Goal: Communication & Community: Answer question/provide support

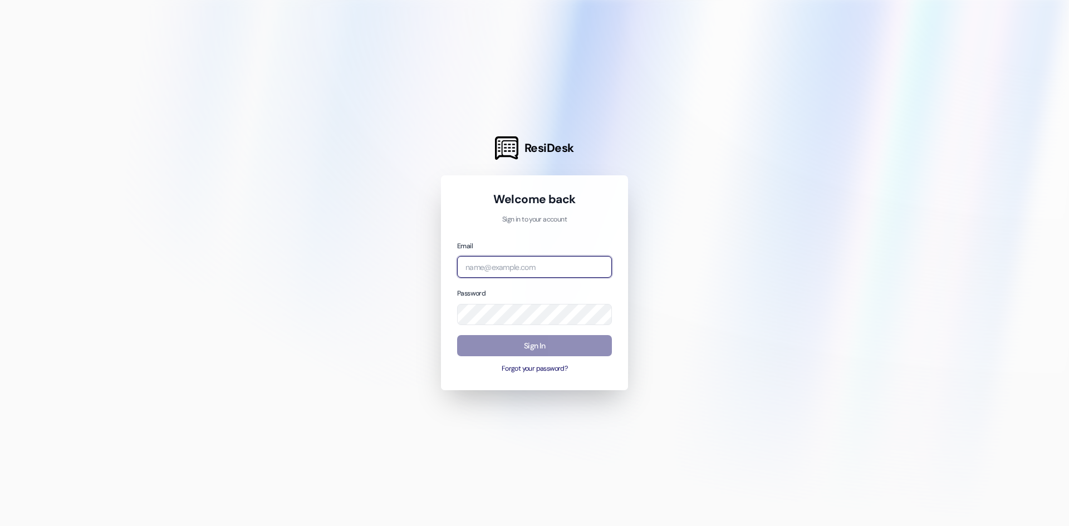
type input "[PERSON_NAME][EMAIL_ADDRESS][DOMAIN_NAME]"
click at [545, 345] on button "Sign In" at bounding box center [534, 346] width 155 height 22
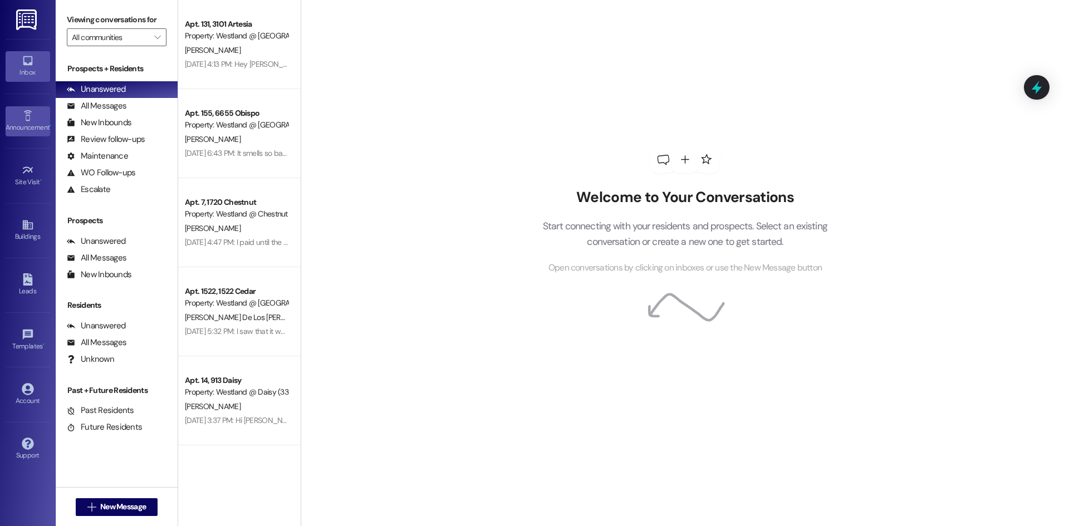
click at [22, 119] on icon at bounding box center [28, 116] width 12 height 12
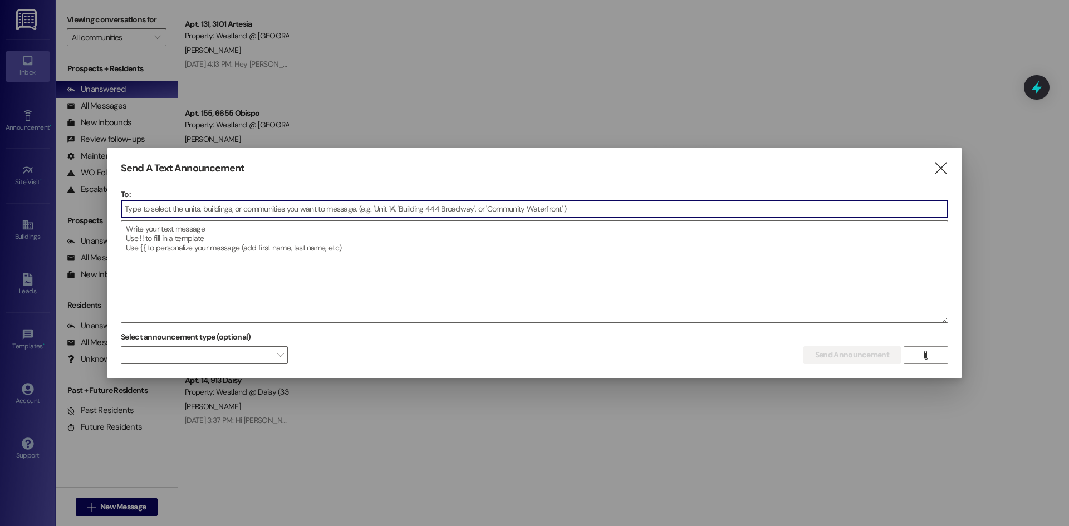
click at [242, 201] on input at bounding box center [534, 208] width 826 height 17
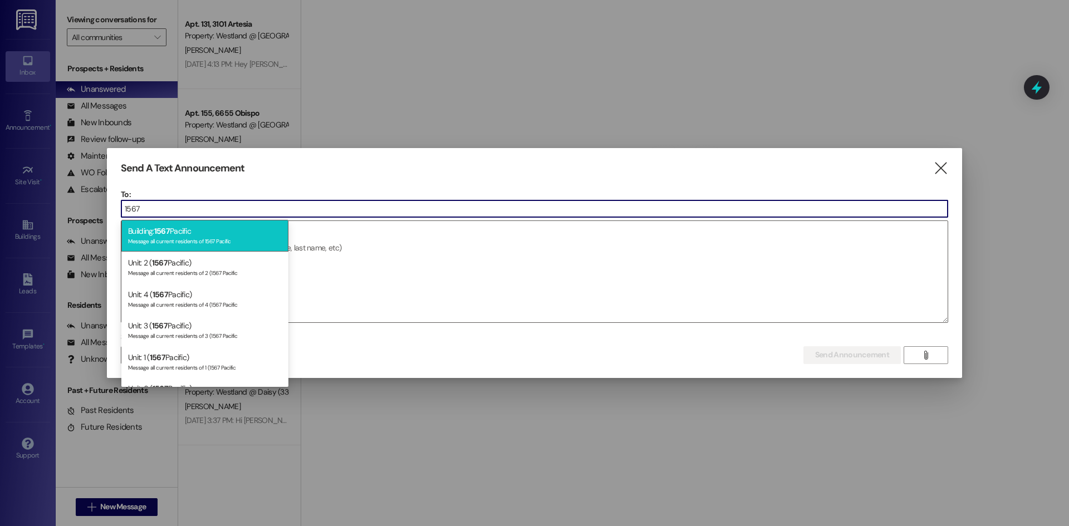
type input "1567"
click at [183, 236] on div "Building: 1567 Pacific Message all current residents of 1567 Pacific" at bounding box center [204, 236] width 167 height 32
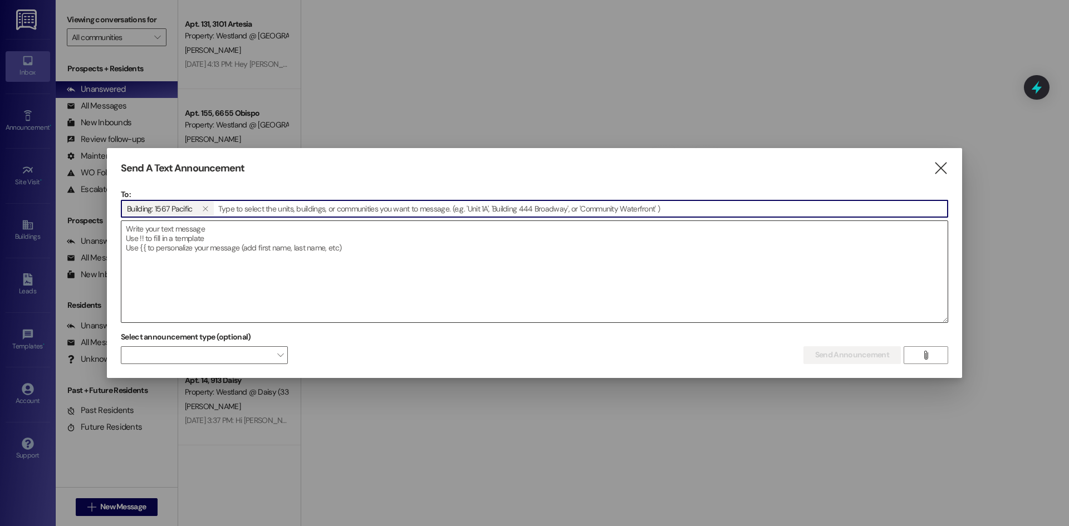
click at [293, 254] on textarea at bounding box center [534, 271] width 826 height 101
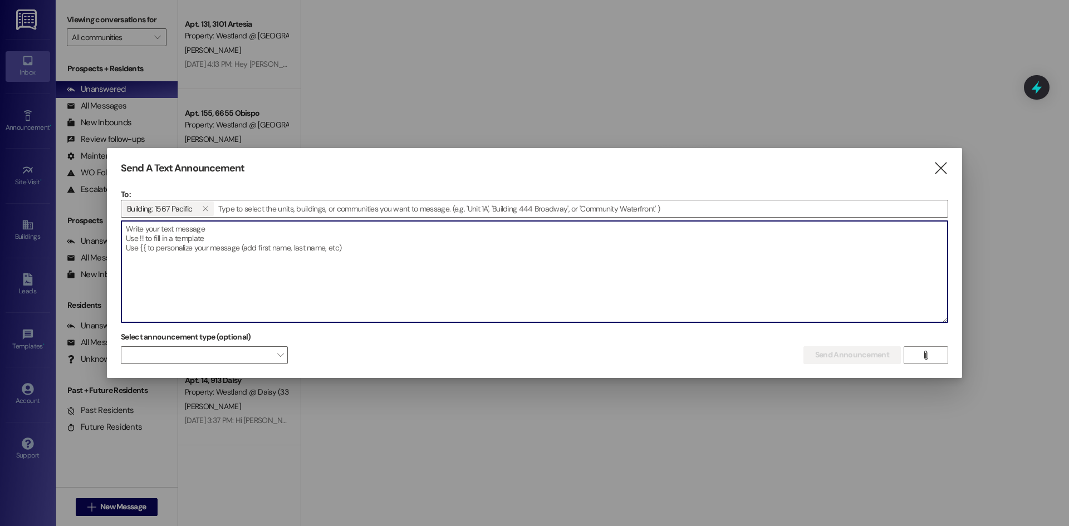
drag, startPoint x: 293, startPoint y: 254, endPoint x: 196, endPoint y: 262, distance: 97.1
click at [196, 262] on textarea at bounding box center [534, 271] width 826 height 101
click at [175, 255] on textarea at bounding box center [534, 271] width 826 height 101
paste textarea "NOTICE TO RESIDENTS [GEOGRAPHIC_DATA] Dear Residents, Please be advised that th…"
type textarea "NOTICE TO RESIDENTS [GEOGRAPHIC_DATA] Dear Residents, Please be advised that th…"
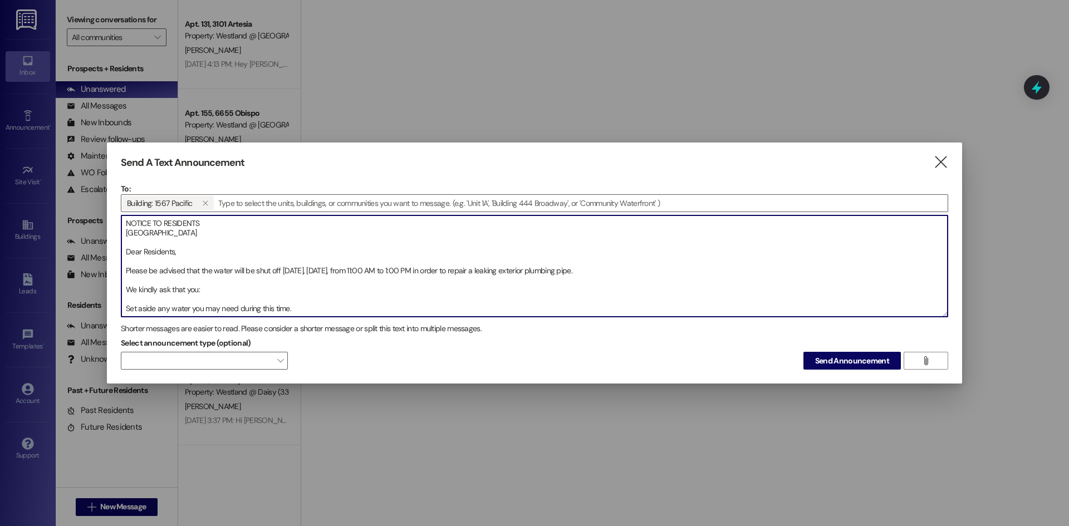
drag, startPoint x: 166, startPoint y: 314, endPoint x: 79, endPoint y: 149, distance: 186.7
click at [79, 149] on div "Send A Text Announcement  To: Building: 1567 Pacific   Drop image file here …" at bounding box center [534, 263] width 1069 height 526
drag, startPoint x: 171, startPoint y: 258, endPoint x: 164, endPoint y: 276, distance: 19.7
click at [164, 276] on textarea "NOTICE TO RESIDENTS [GEOGRAPHIC_DATA] Dear Residents, Please be advised that th…" at bounding box center [534, 265] width 826 height 101
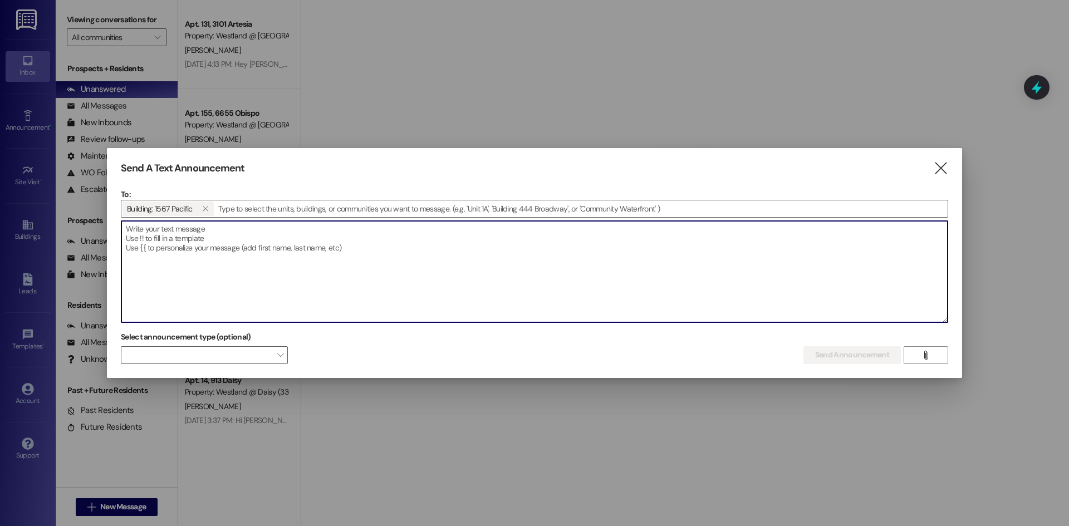
paste textarea "NOTICE TO RESIDENTS [GEOGRAPHIC_DATA] Dear Residents, Please be advised that th…"
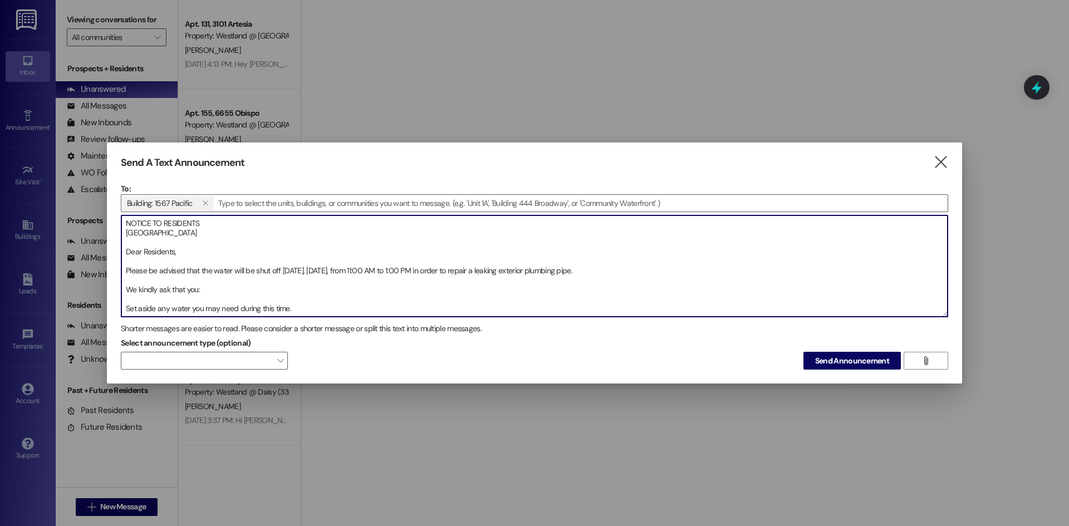
scroll to position [85, 0]
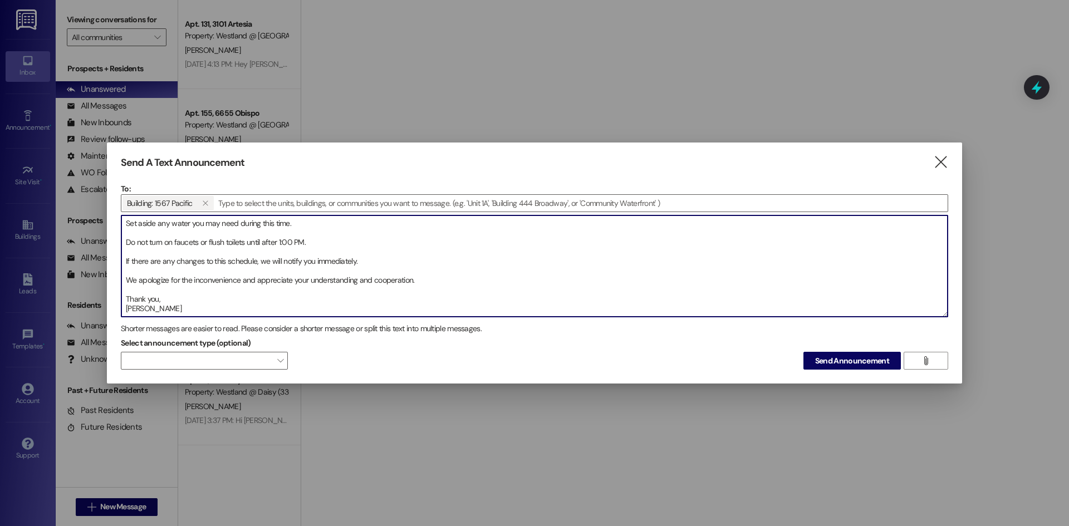
drag, startPoint x: 127, startPoint y: 220, endPoint x: 383, endPoint y: 383, distance: 303.2
click at [387, 392] on div "Send A Text Announcement  To: Building: 1567 Pacific   Drop image file here …" at bounding box center [534, 263] width 1069 height 526
type textarea "NOTICE TO RESIDENTS [GEOGRAPHIC_DATA] Dear Residents, Please be advised that th…"
drag, startPoint x: 832, startPoint y: 351, endPoint x: 418, endPoint y: 377, distance: 414.9
click at [832, 350] on div "Select announcement type (optional)  Send Announcement " at bounding box center [534, 351] width 827 height 35
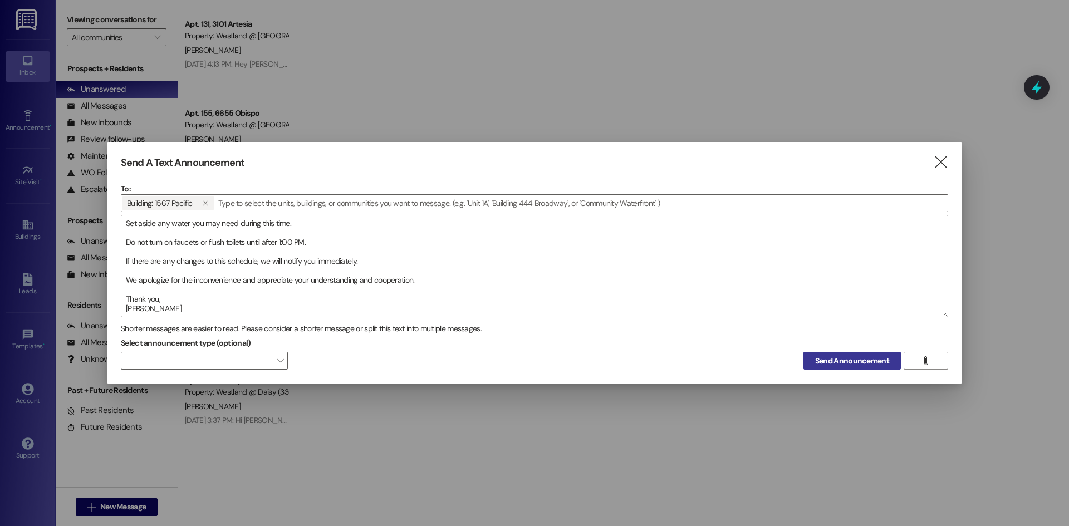
click at [852, 366] on button "Send Announcement" at bounding box center [851, 361] width 97 height 18
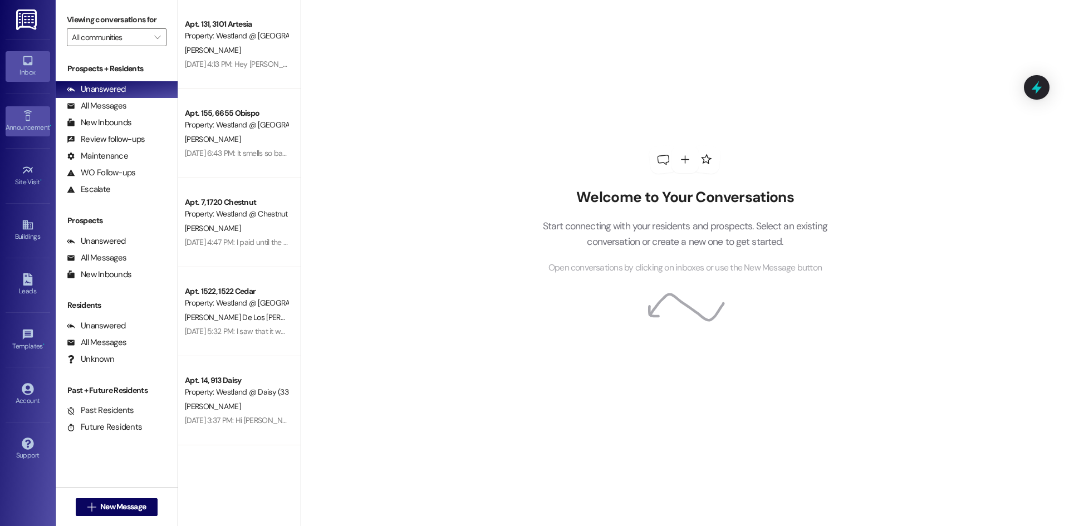
click at [26, 122] on div "Announcement •" at bounding box center [28, 127] width 56 height 11
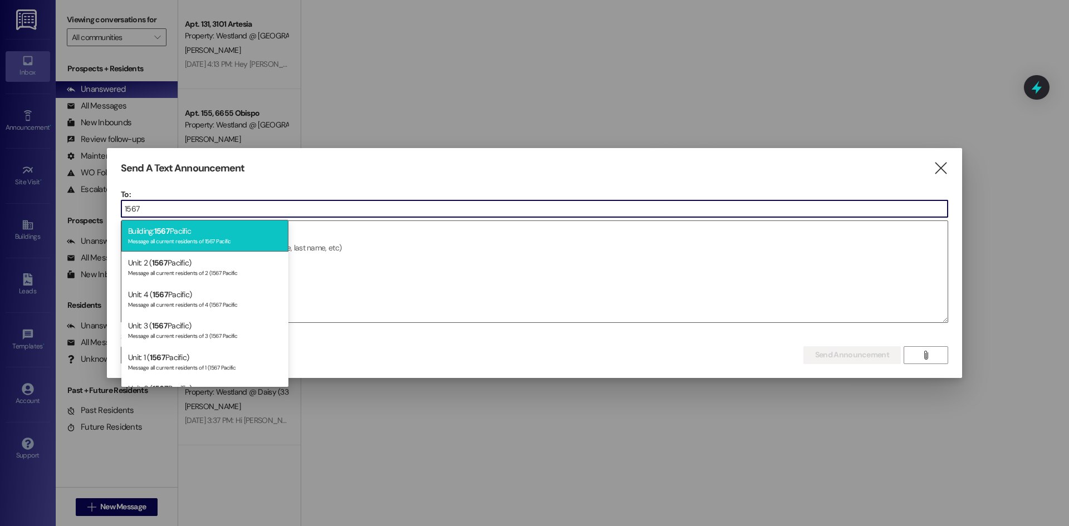
type input "1567"
click at [195, 234] on div "Building: 1567 Pacific Message all current residents of 1567 Pacific" at bounding box center [204, 236] width 167 height 32
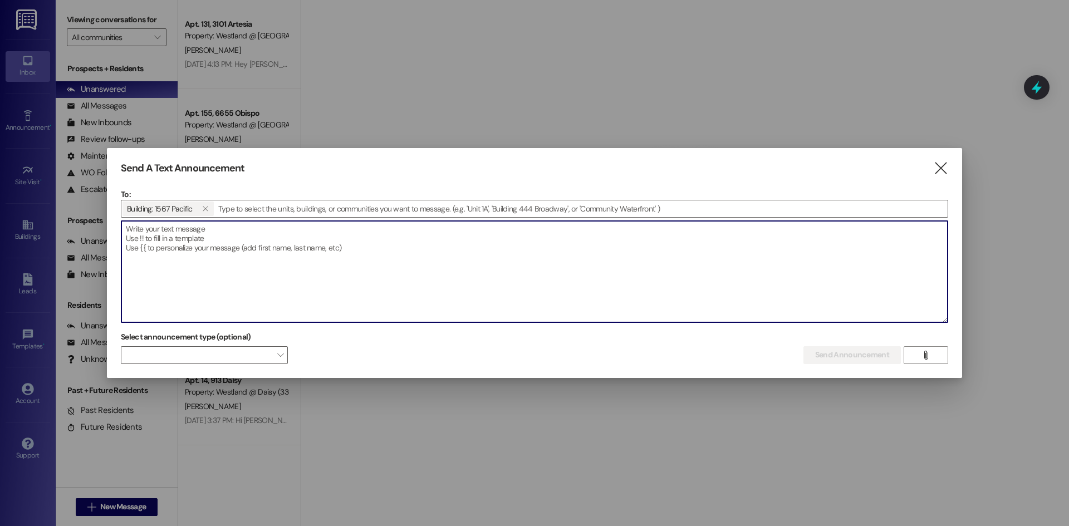
click at [211, 268] on textarea at bounding box center [534, 271] width 826 height 101
paste textarea "AVISO A LOS RESIDENTES [GEOGRAPHIC_DATA] Estimados Residentes, Por favor, tomen…"
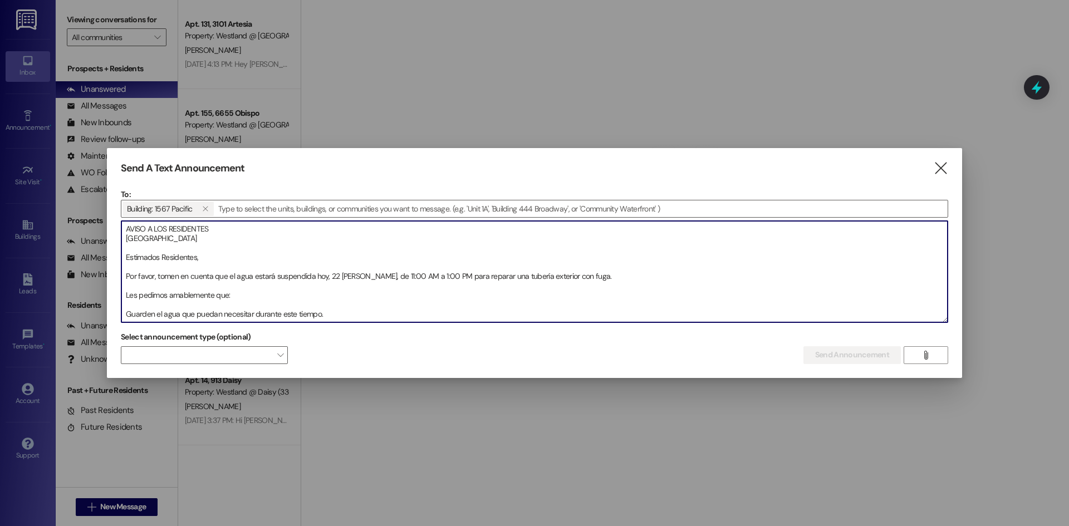
scroll to position [82, 0]
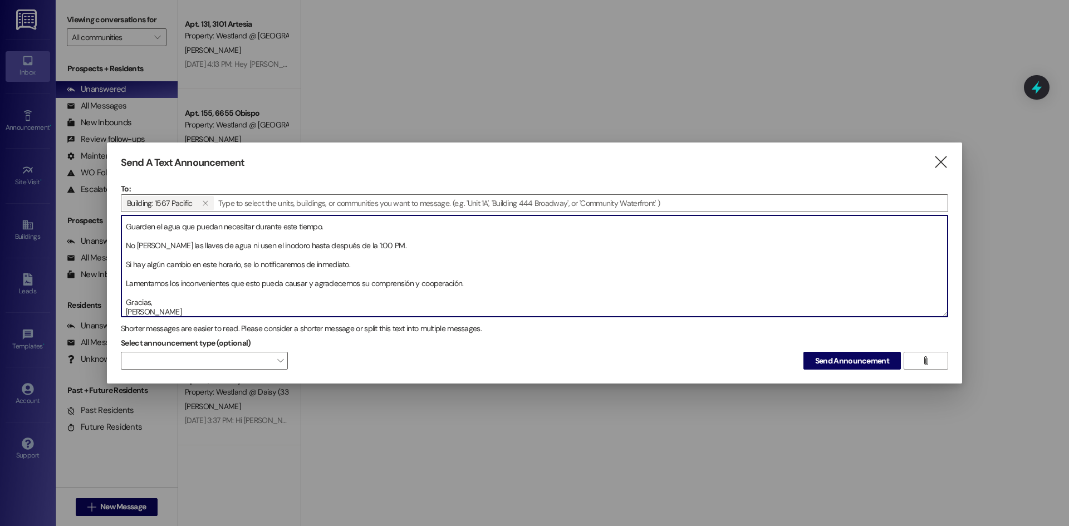
type textarea "AVISO A LOS RESIDENTES [GEOGRAPHIC_DATA] Estimados Residentes, Por favor, tomen…"
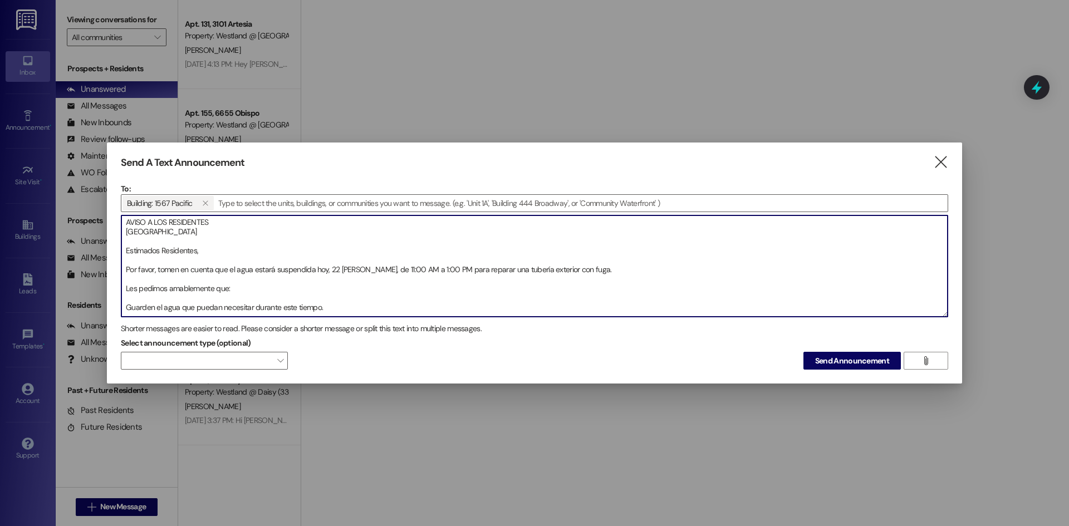
scroll to position [0, 0]
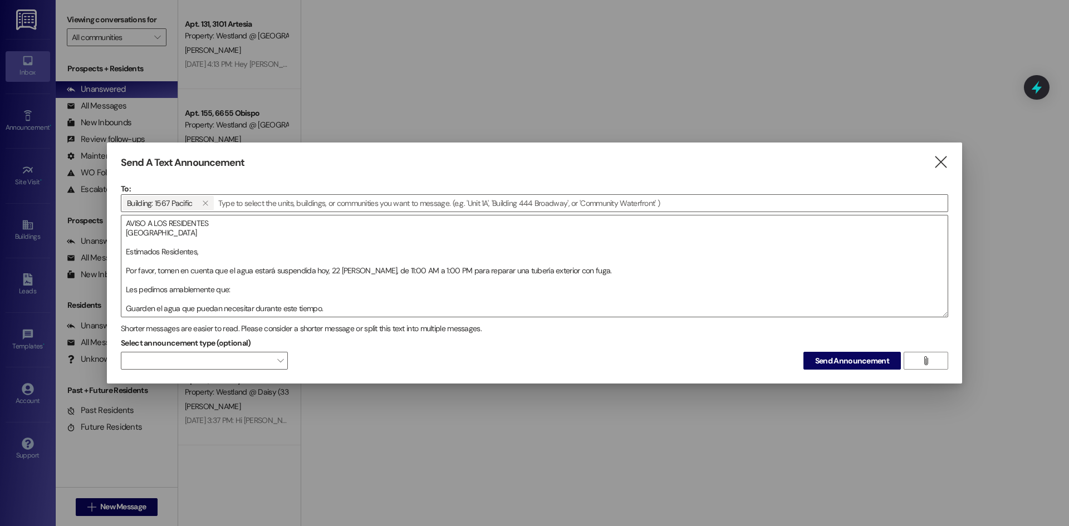
click at [837, 362] on span "Send Announcement" at bounding box center [852, 361] width 74 height 12
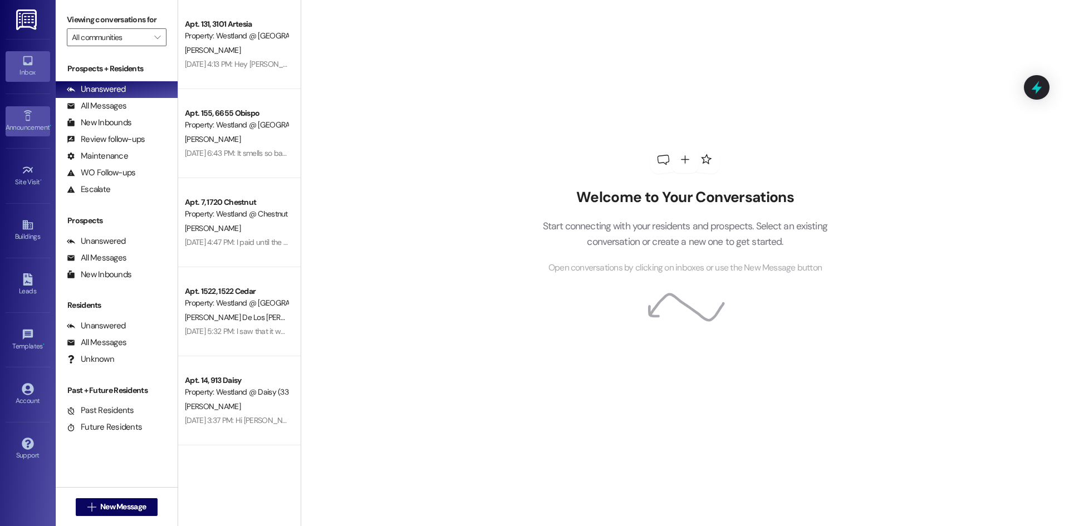
click at [27, 132] on div "Announcement •" at bounding box center [28, 127] width 56 height 11
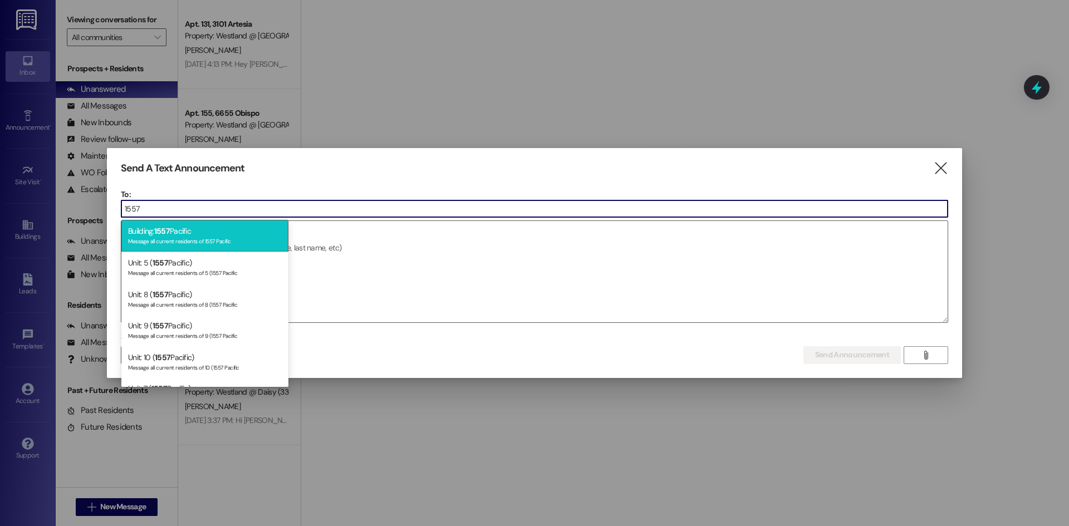
type input "1557"
click at [196, 226] on div "Building: 1557 Pacific Message all current residents of 1557 [GEOGRAPHIC_DATA]" at bounding box center [204, 236] width 167 height 32
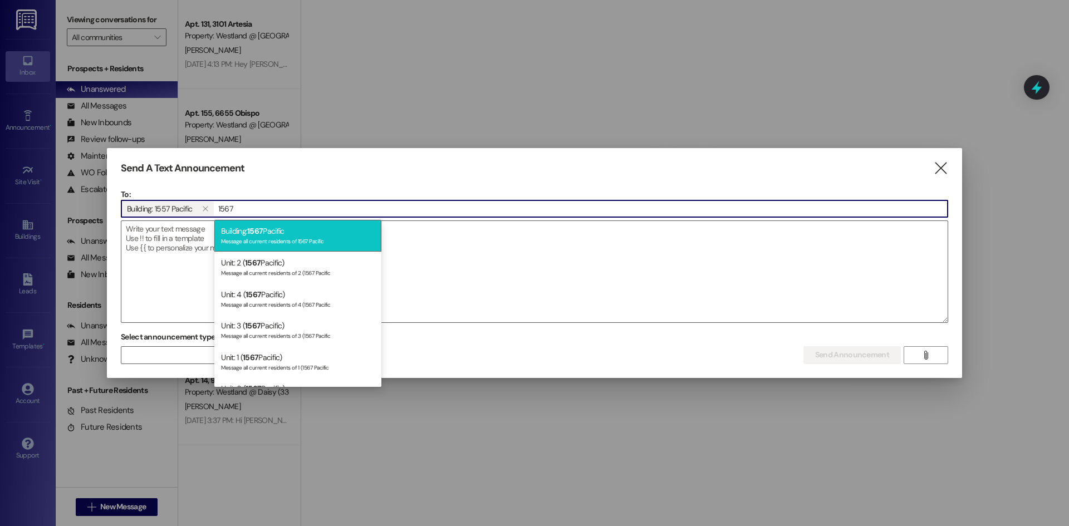
type input "1567"
click at [232, 236] on div "Building: 1567 Pacific Message all current residents of 1567 Pacific" at bounding box center [297, 236] width 167 height 32
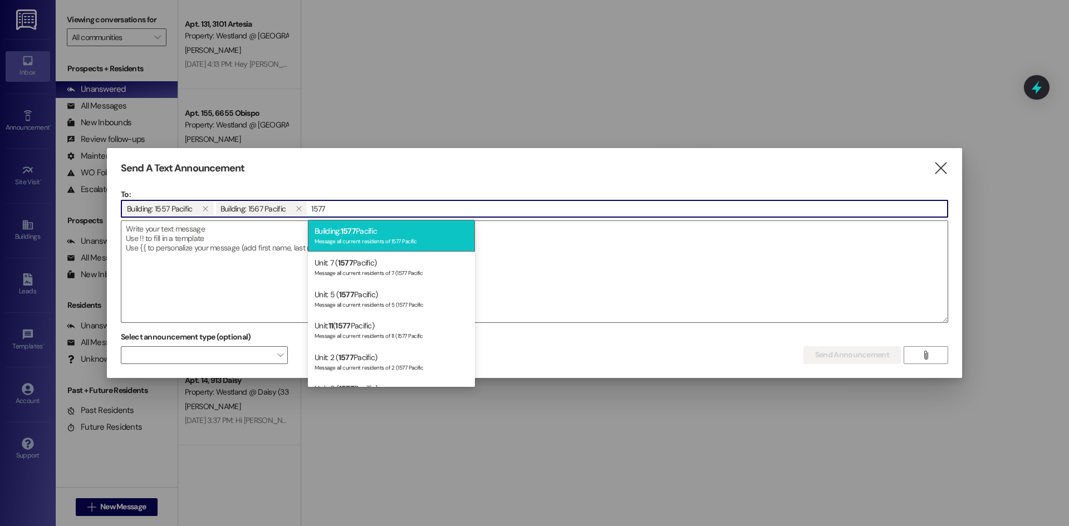
type input "1577"
click at [328, 242] on div "Message all current residents of 1577 Pacific" at bounding box center [391, 239] width 154 height 9
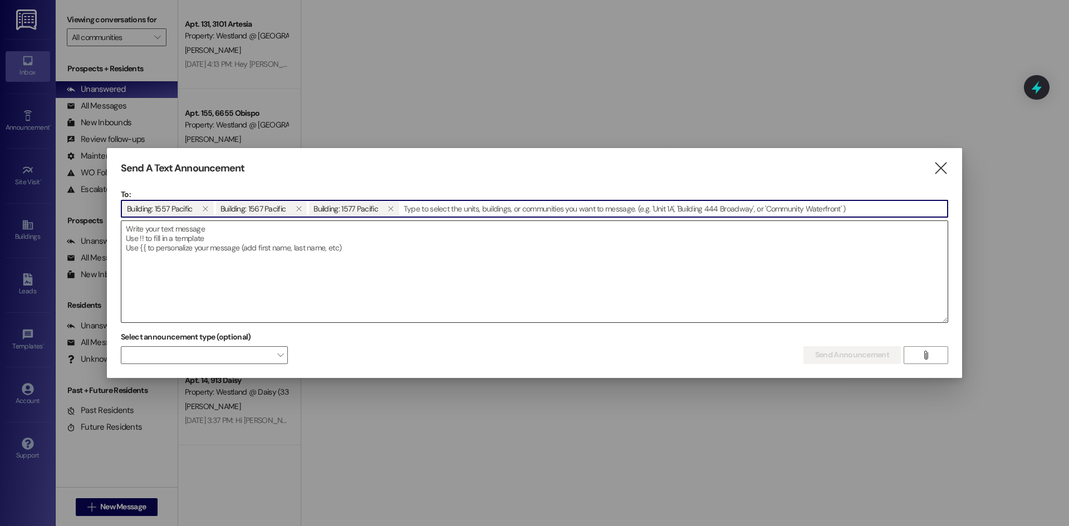
click at [412, 281] on textarea at bounding box center [534, 271] width 826 height 101
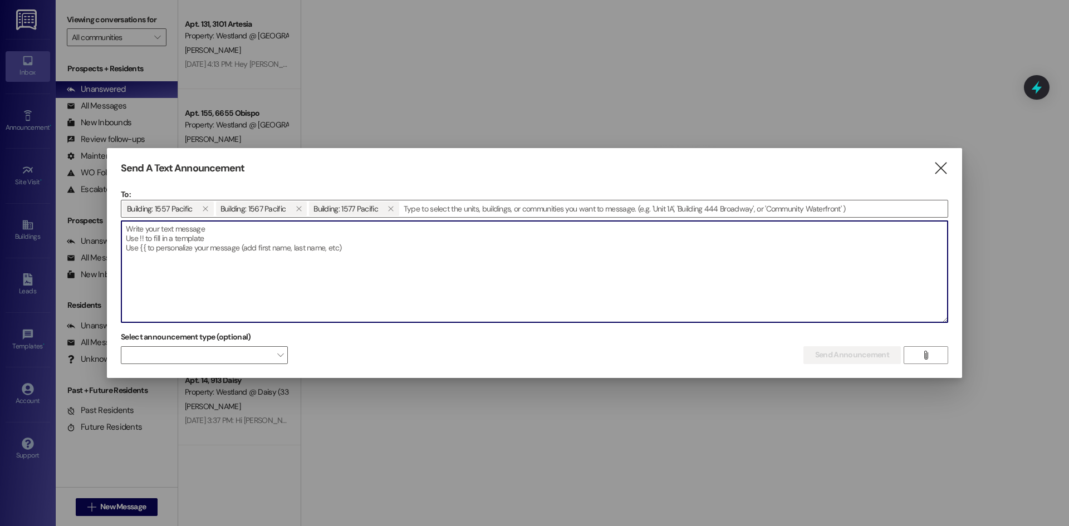
drag, startPoint x: 411, startPoint y: 281, endPoint x: 287, endPoint y: 269, distance: 124.7
click at [293, 268] on textarea at bounding box center [534, 271] width 826 height 101
click at [214, 271] on textarea at bounding box center [534, 271] width 826 height 101
paste textarea "NOTICE TO RESIDENTS 1557, 1567, [STREET_ADDRESS] Dear Residents, Please be advi…"
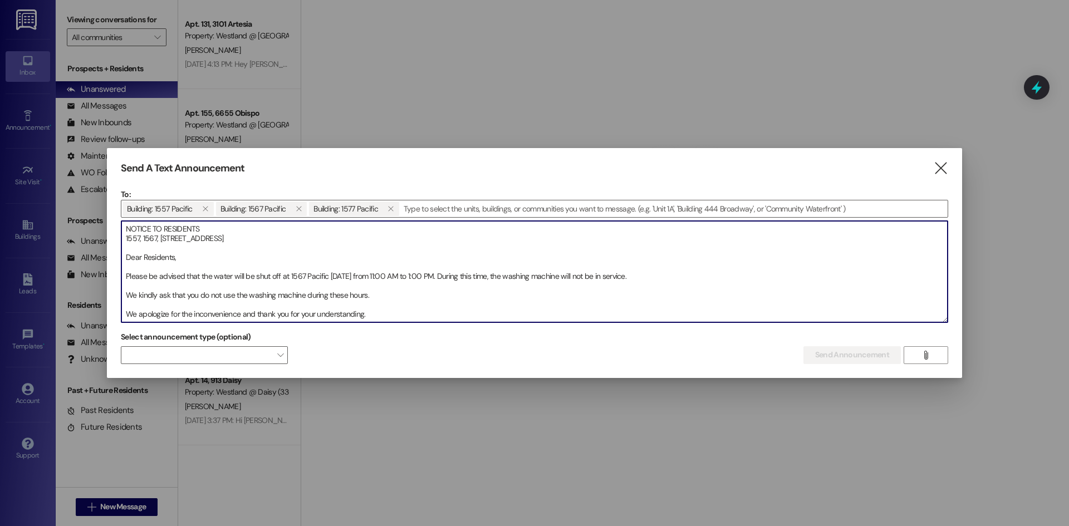
scroll to position [25, 0]
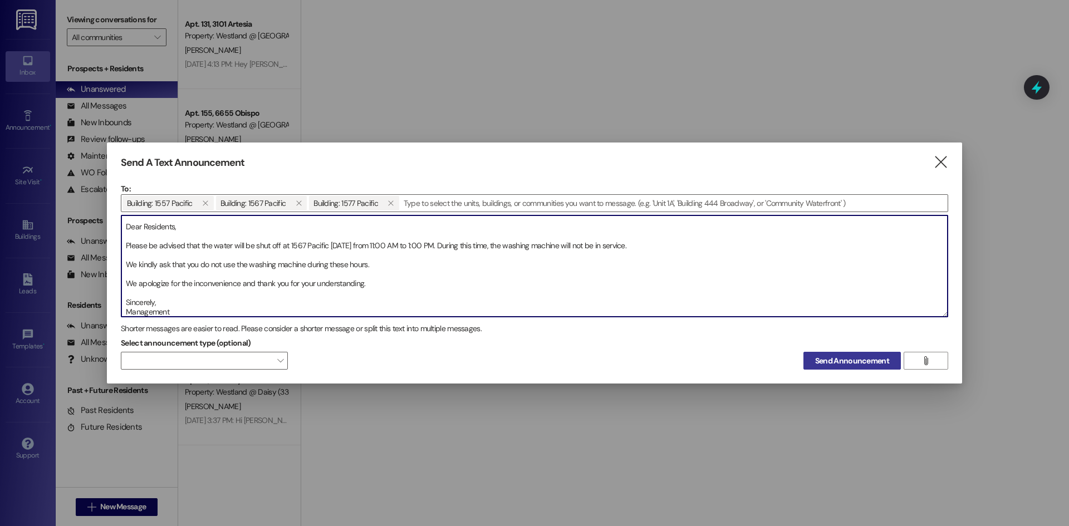
type textarea "NOTICE TO RESIDENTS 1557, 1567, [STREET_ADDRESS] Dear Residents, Please be advi…"
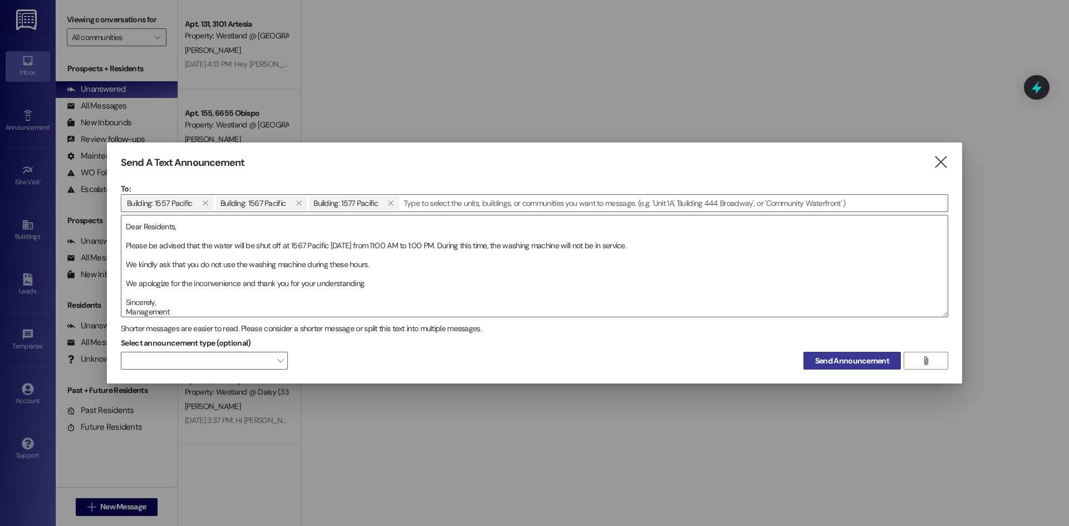
click at [836, 362] on span "Send Announcement" at bounding box center [852, 361] width 74 height 12
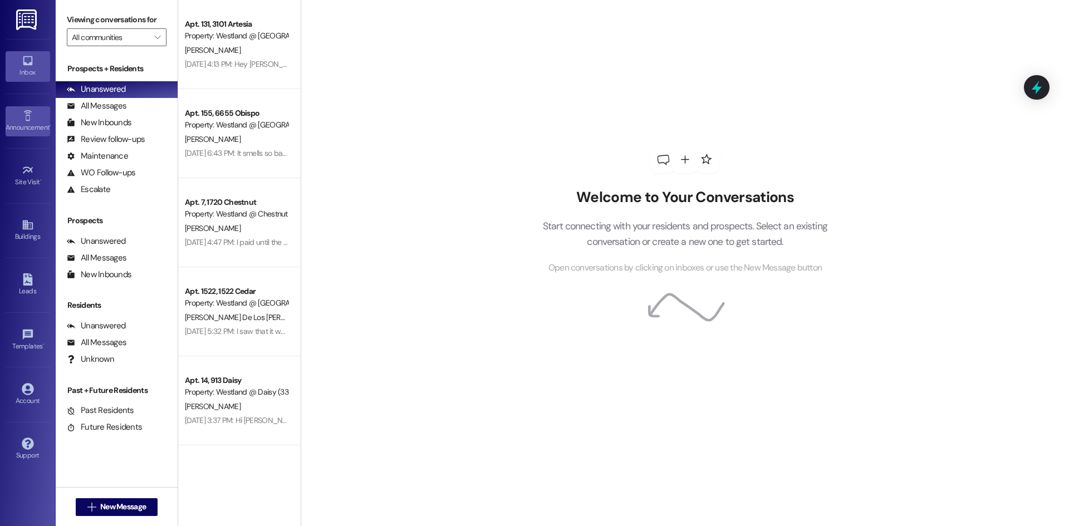
click at [16, 135] on link "Announcement •" at bounding box center [28, 121] width 45 height 30
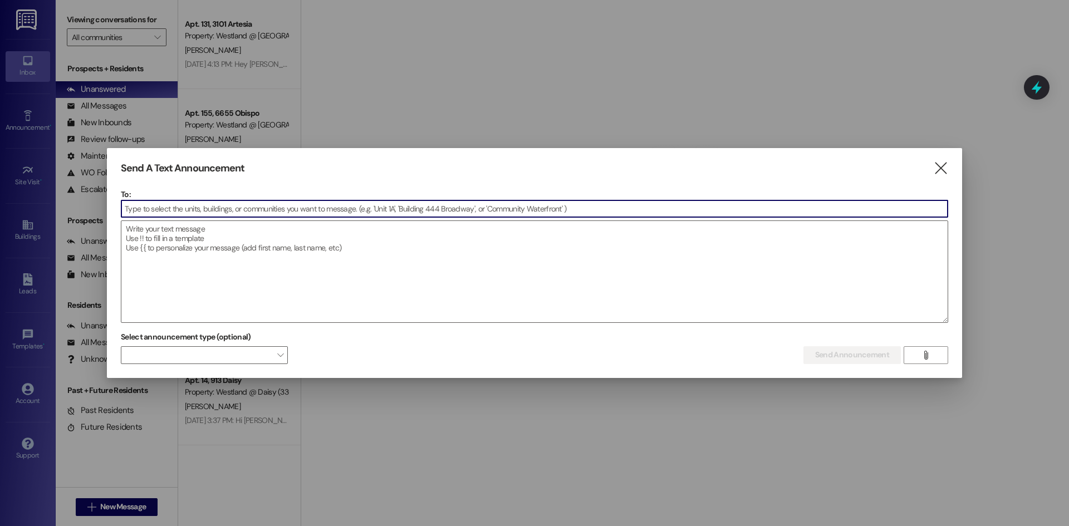
click at [232, 203] on input at bounding box center [534, 208] width 826 height 17
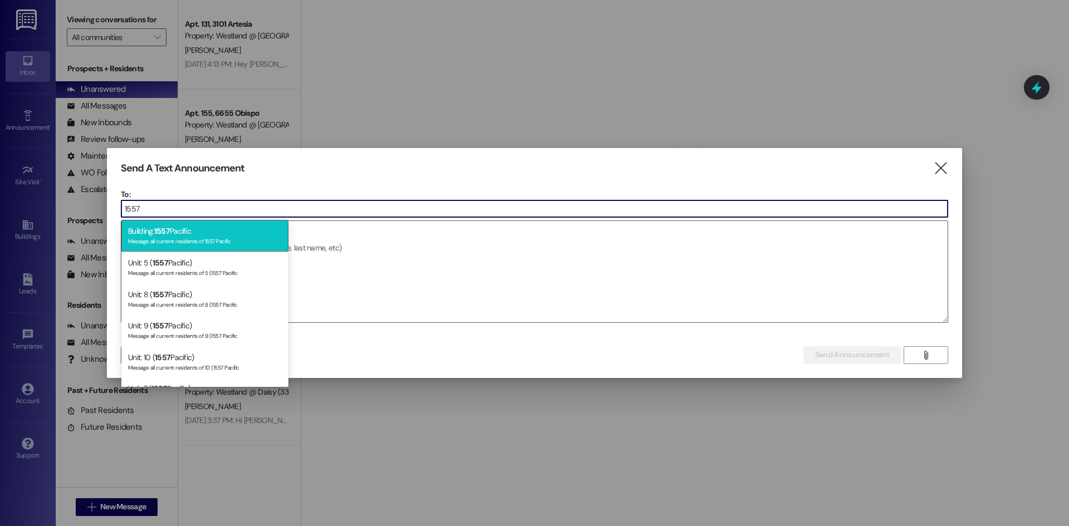
type input "1557"
click at [209, 234] on div "Building: 1557 Pacific Message all current residents of 1557 [GEOGRAPHIC_DATA]" at bounding box center [204, 236] width 167 height 32
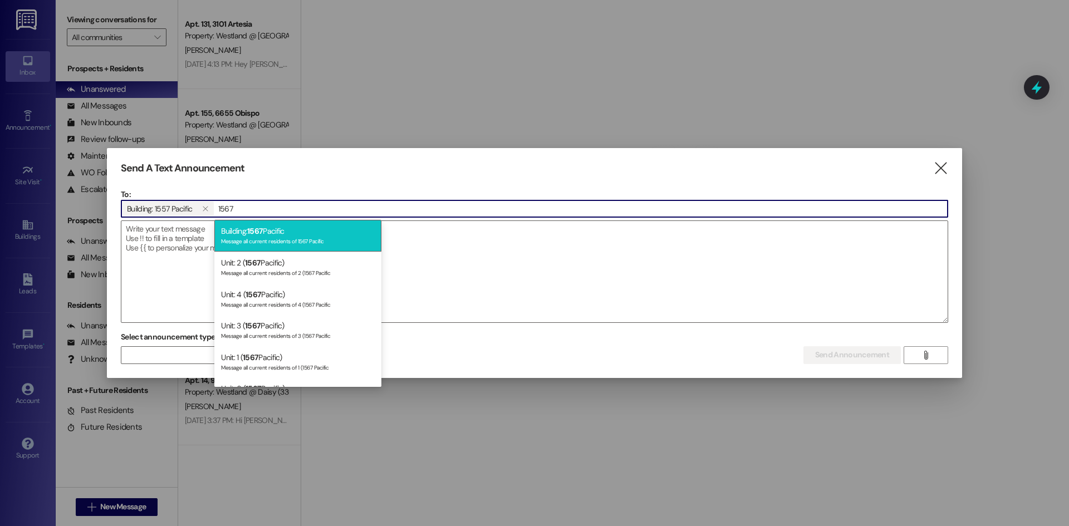
type input "1567"
click at [254, 230] on span "1567" at bounding box center [255, 231] width 16 height 10
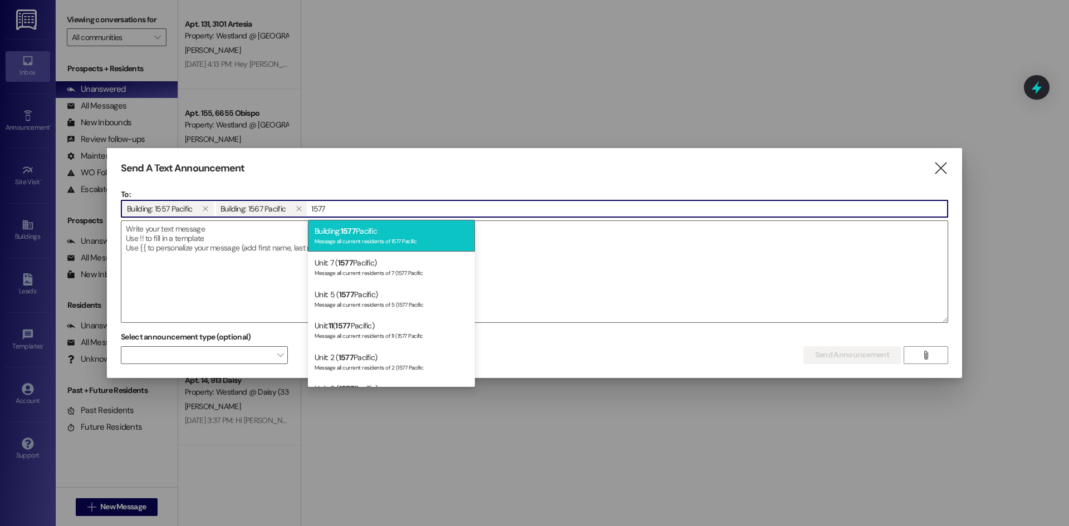
type input "1577"
click at [371, 239] on div "Message all current residents of 1577 Pacific" at bounding box center [391, 239] width 154 height 9
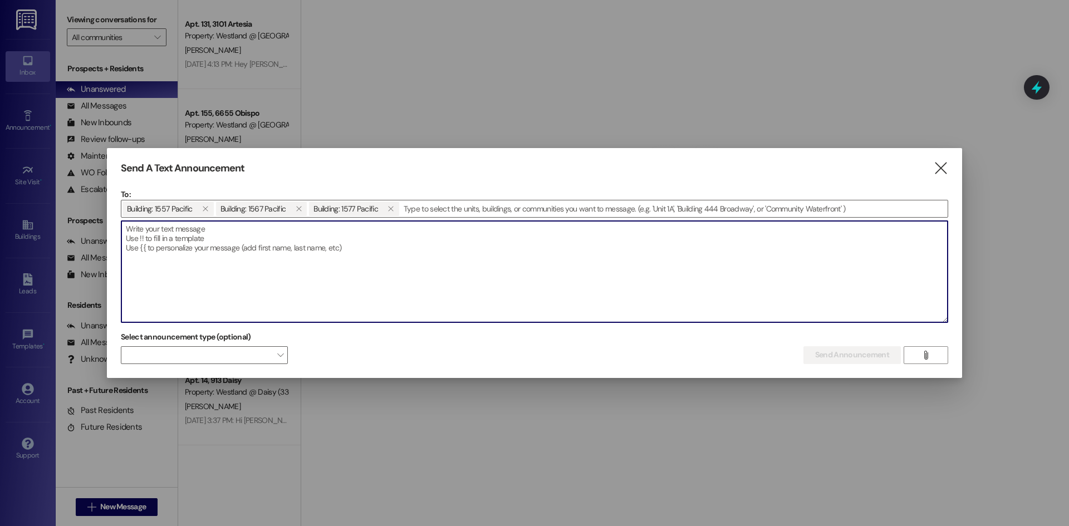
click at [277, 257] on textarea at bounding box center [534, 271] width 826 height 101
paste textarea "AVISO A LOS RESIDENTES 1557, 1567, [STREET_ADDRESS] Estimados Residentes, Por f…"
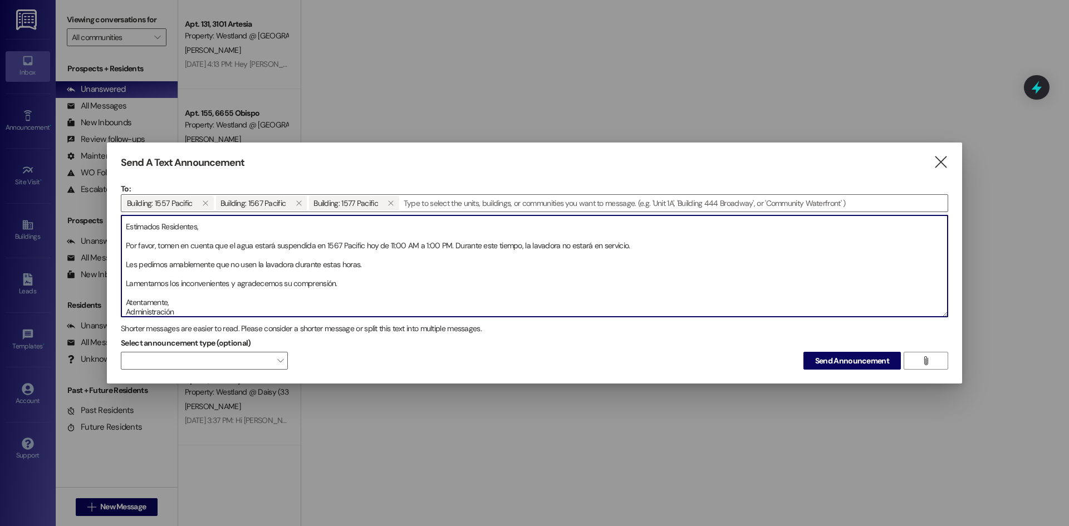
type textarea "AVISO A LOS RESIDENTES 1557, 1567, [STREET_ADDRESS] Estimados Residentes, Por f…"
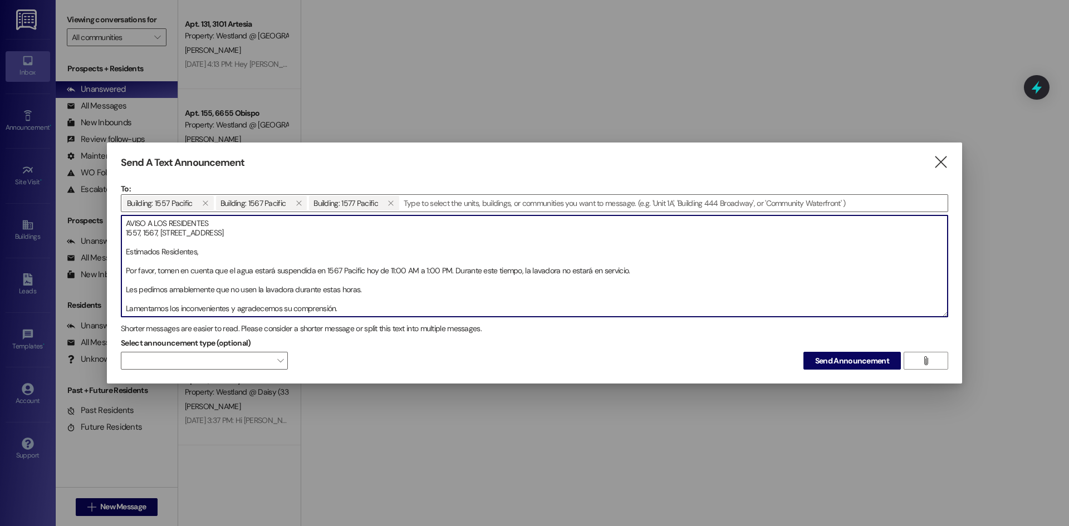
drag, startPoint x: 195, startPoint y: 310, endPoint x: 26, endPoint y: 159, distance: 226.7
click at [22, 156] on div "Send A Text Announcement  To: Building: 1557 Pacific  Building: 1567 Pacific …" at bounding box center [534, 263] width 1069 height 526
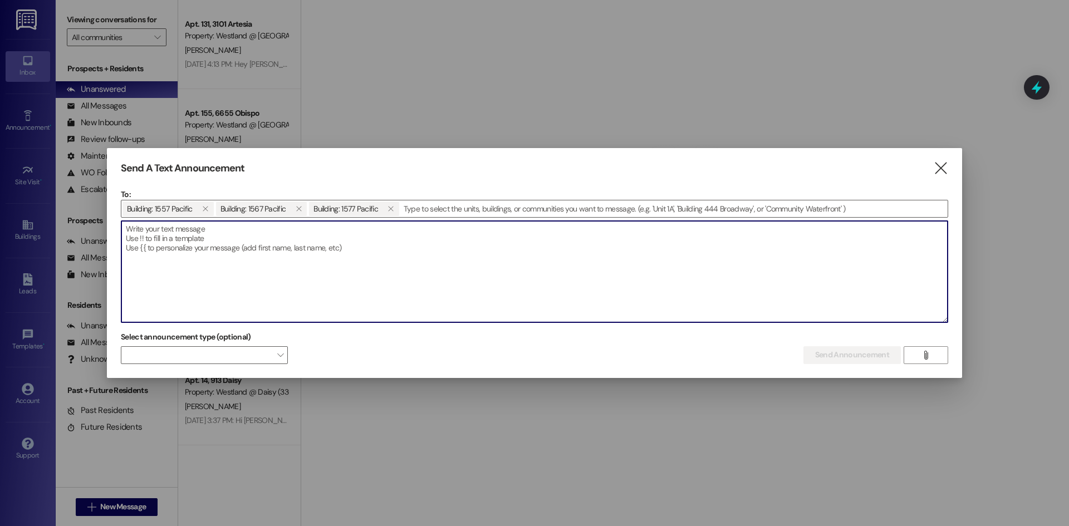
drag, startPoint x: 233, startPoint y: 260, endPoint x: 142, endPoint y: 250, distance: 91.3
click at [142, 250] on textarea at bounding box center [534, 271] width 826 height 101
paste textarea "Loremip: Dolor Sitamet Consectetura & Elitsed Doei Tempor – 1547 Incidid Utla E…"
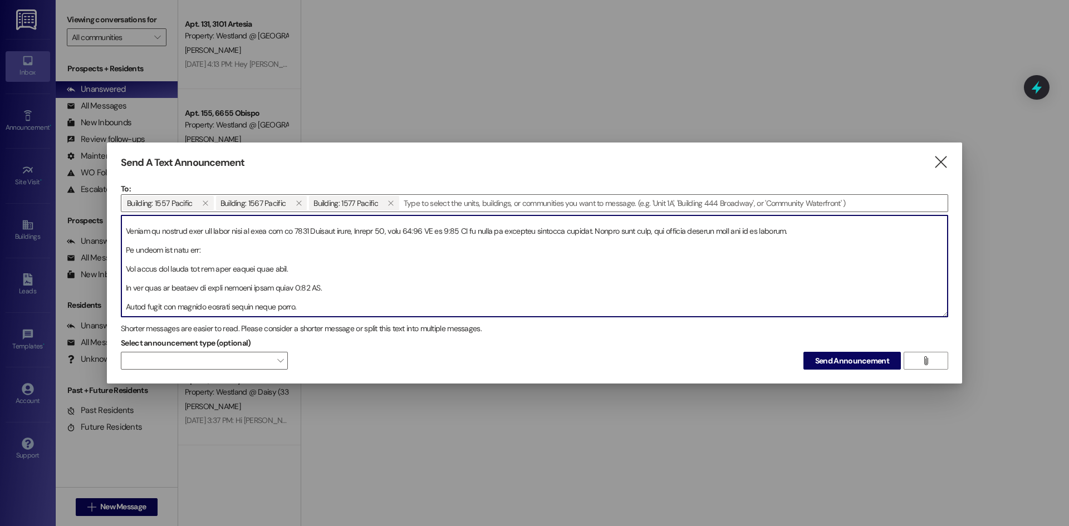
scroll to position [40, 0]
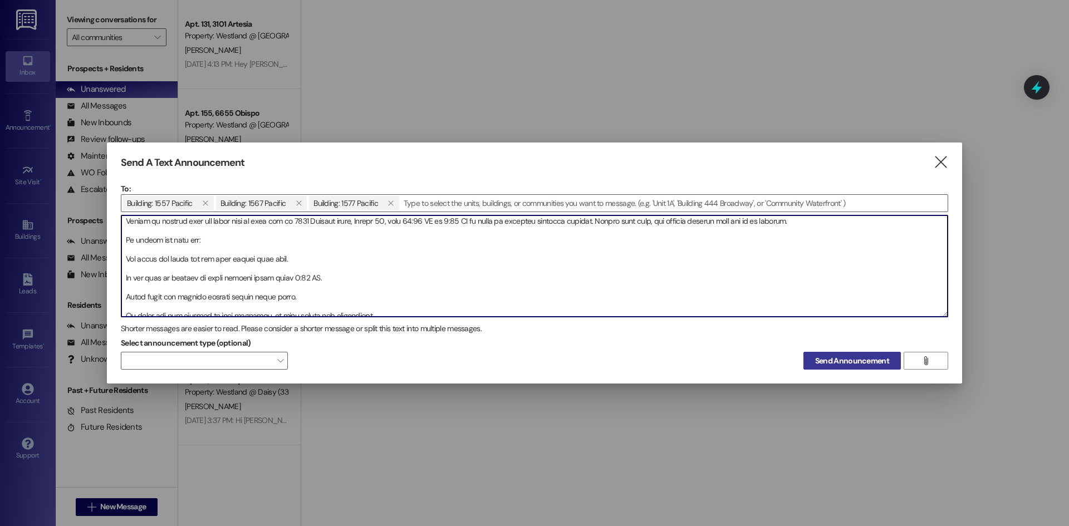
type textarea "Loremip: Dolor Sitamet Consectetura & Elitsed Doei Tempor – 1547 Incidid Utla E…"
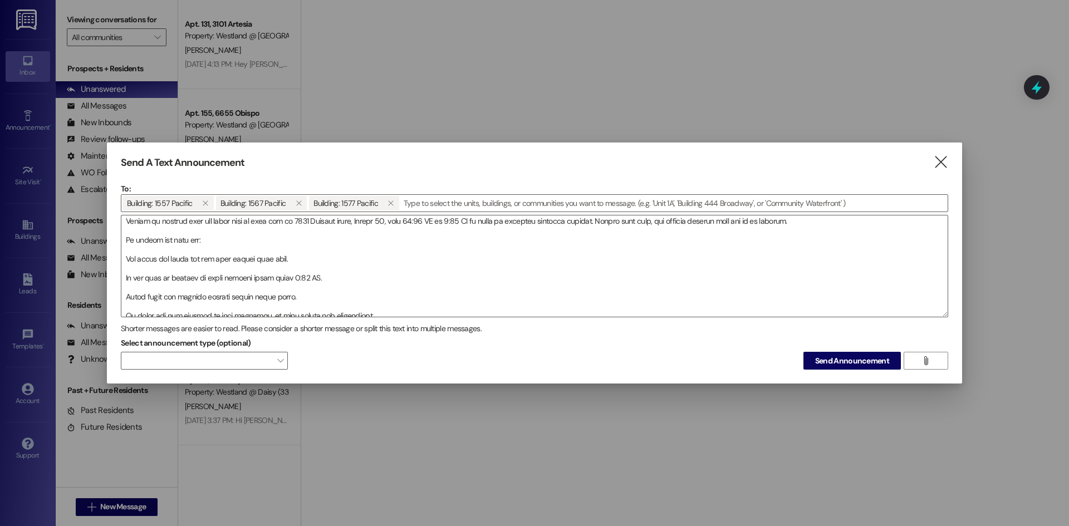
click at [840, 363] on span "Send Announcement" at bounding box center [852, 361] width 74 height 12
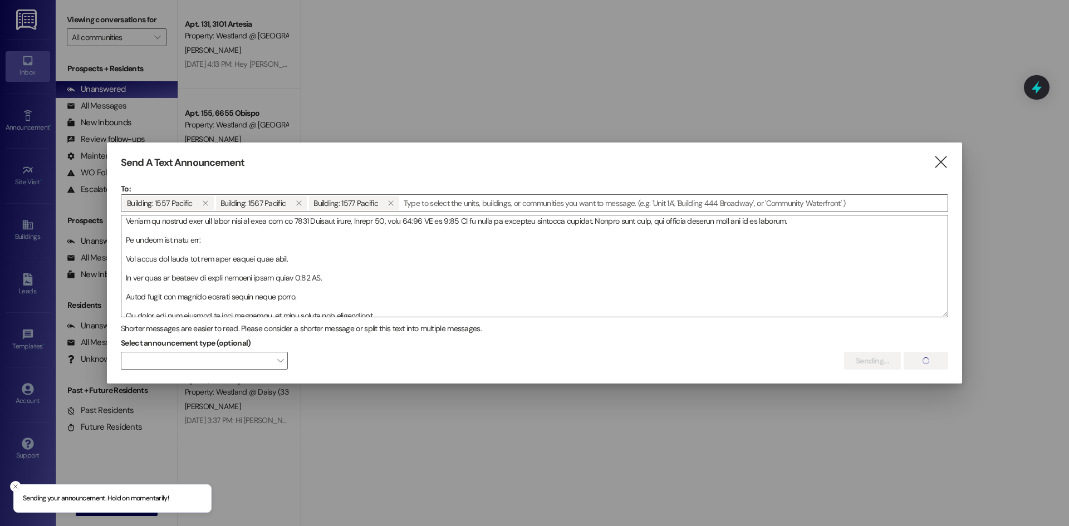
click at [23, 80] on div at bounding box center [534, 263] width 1069 height 526
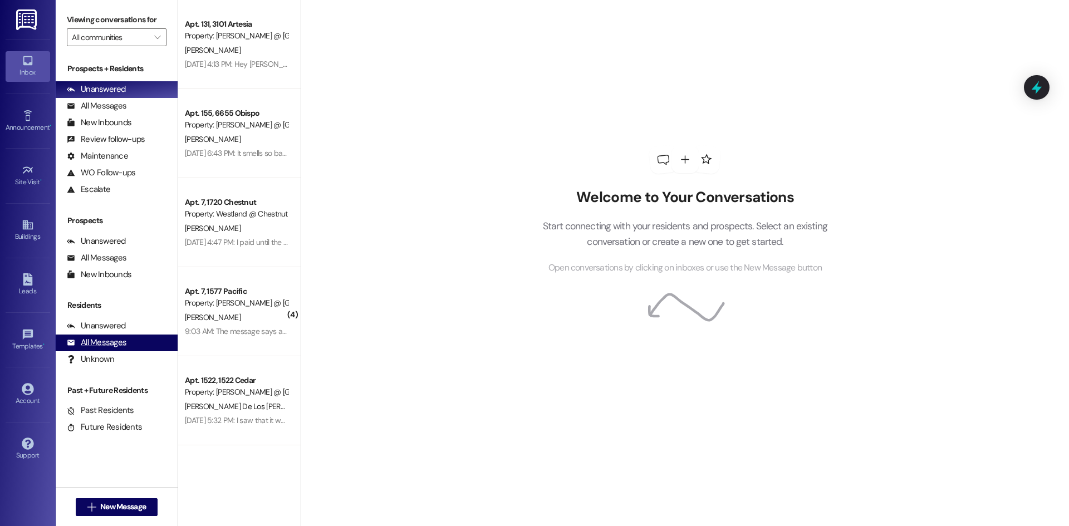
click at [111, 346] on div "All Messages" at bounding box center [97, 343] width 60 height 12
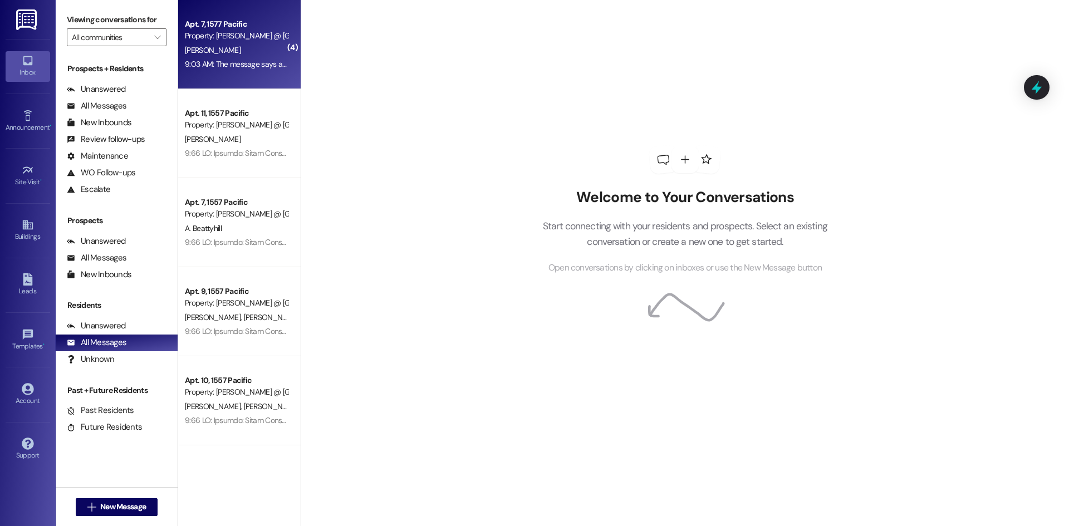
click at [234, 69] on div "9:03 AM: The message says attention to pacific apartments but only shut down 15…" at bounding box center [236, 64] width 105 height 14
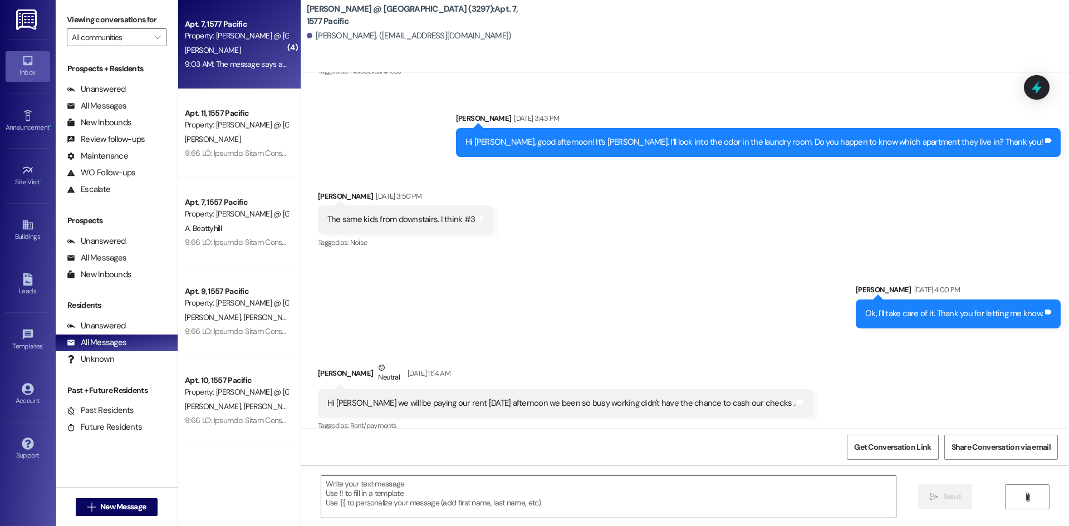
scroll to position [15151, 0]
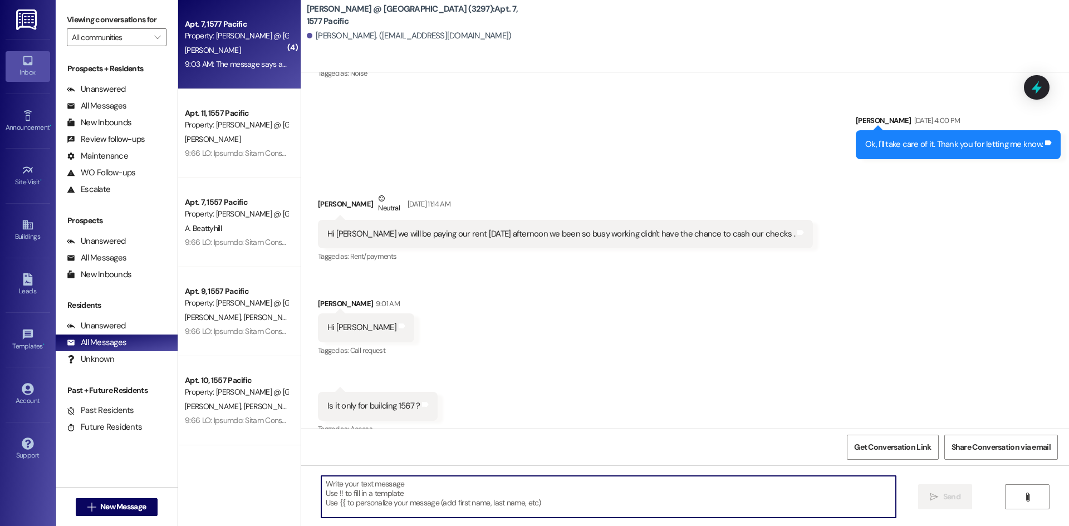
click at [476, 508] on textarea at bounding box center [608, 497] width 574 height 42
click at [476, 500] on textarea at bounding box center [608, 497] width 574 height 42
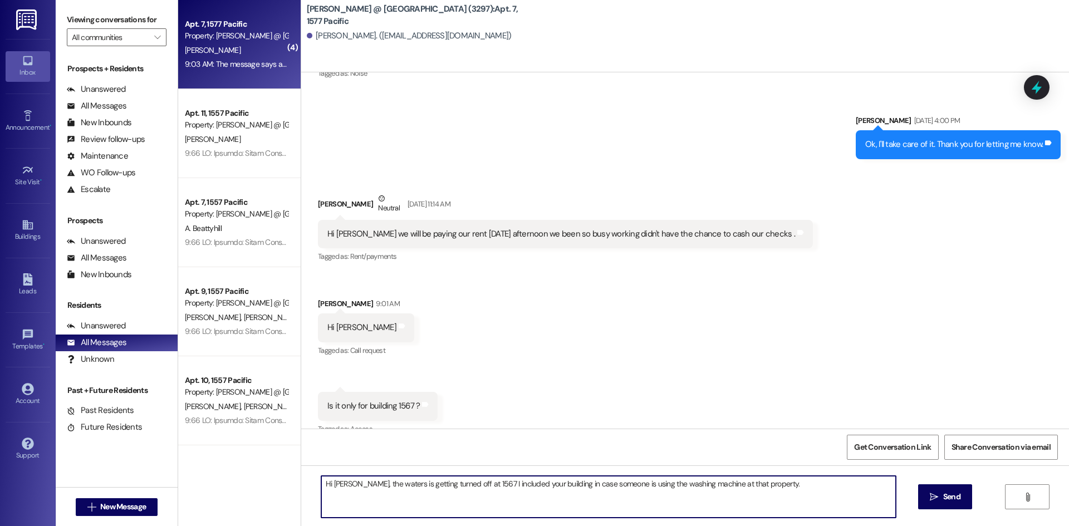
type textarea "Hi Cynthia, the waters is getting turned off at 1567 I included your building i…"
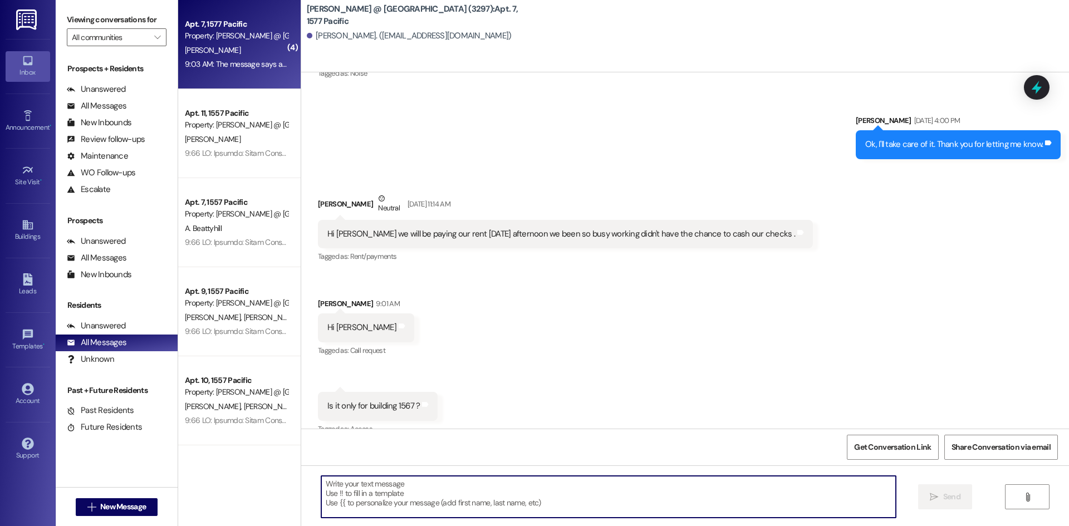
scroll to position [15151, 0]
click at [473, 497] on textarea at bounding box center [608, 497] width 574 height 42
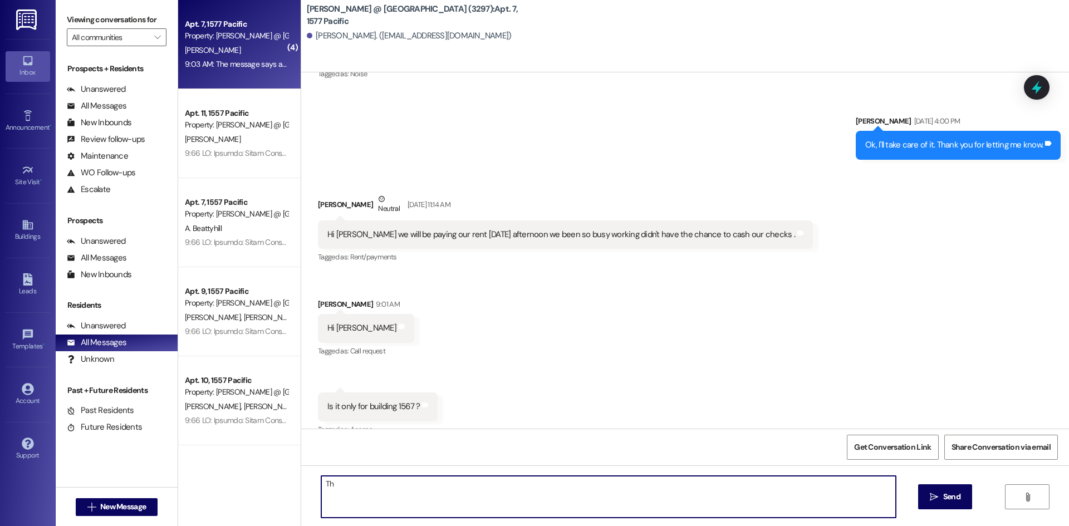
type textarea "T"
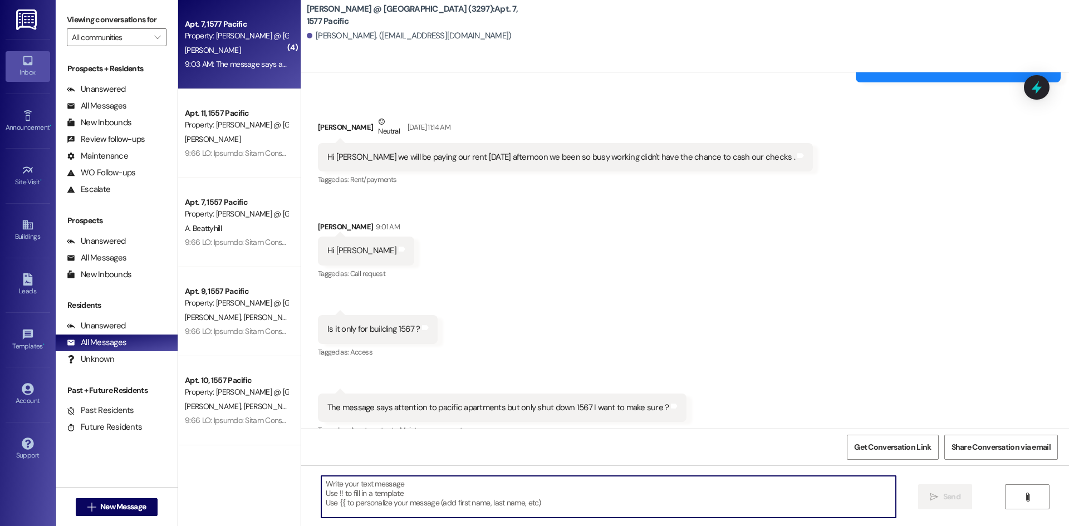
scroll to position [15229, 0]
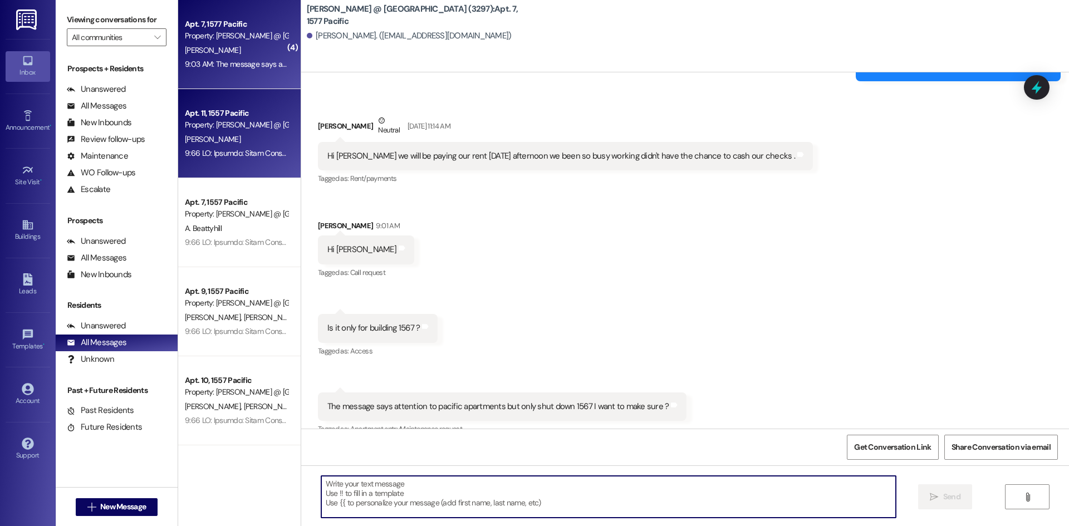
click at [208, 144] on div "N. Acosta" at bounding box center [236, 139] width 105 height 14
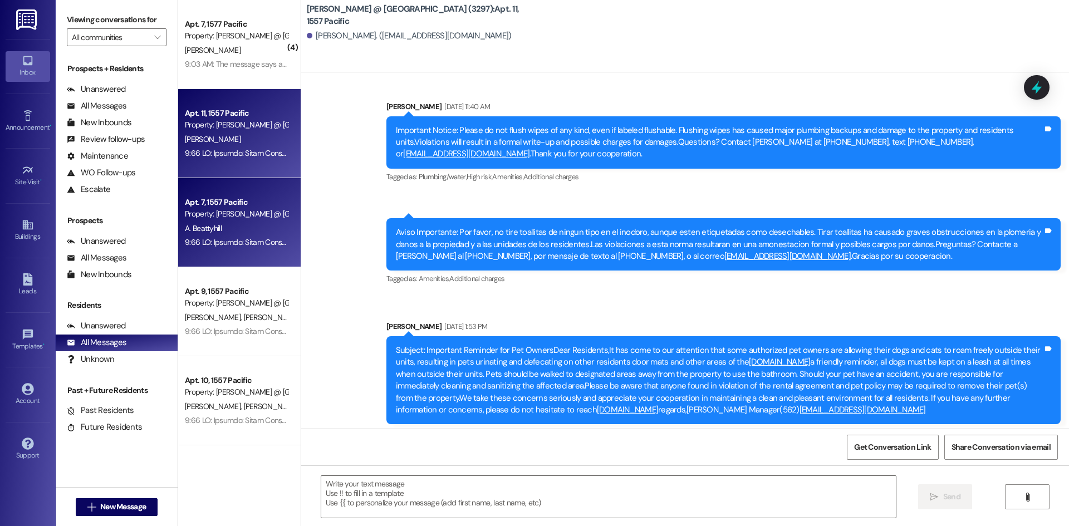
scroll to position [8850, 0]
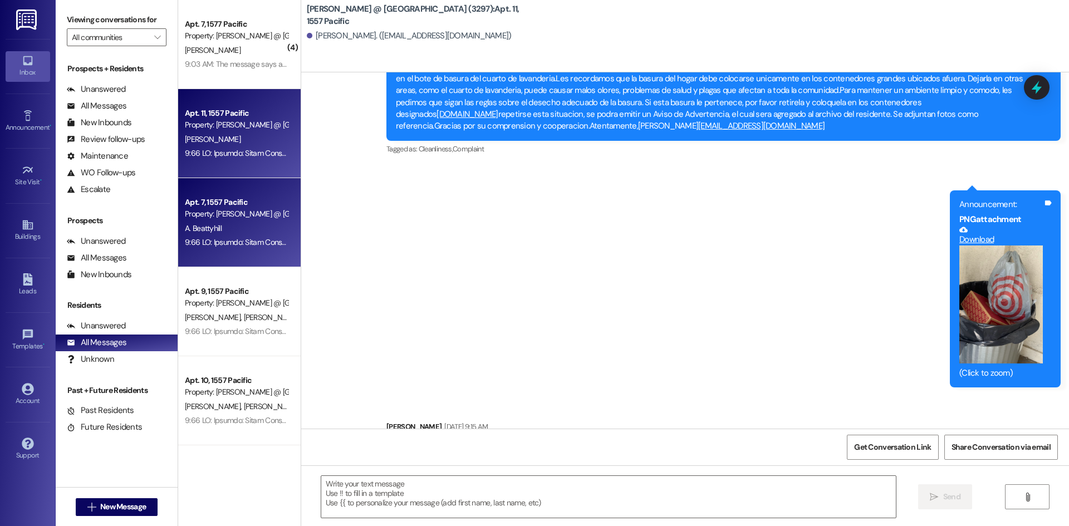
click at [220, 228] on span "A. Beattyhill" at bounding box center [203, 228] width 37 height 10
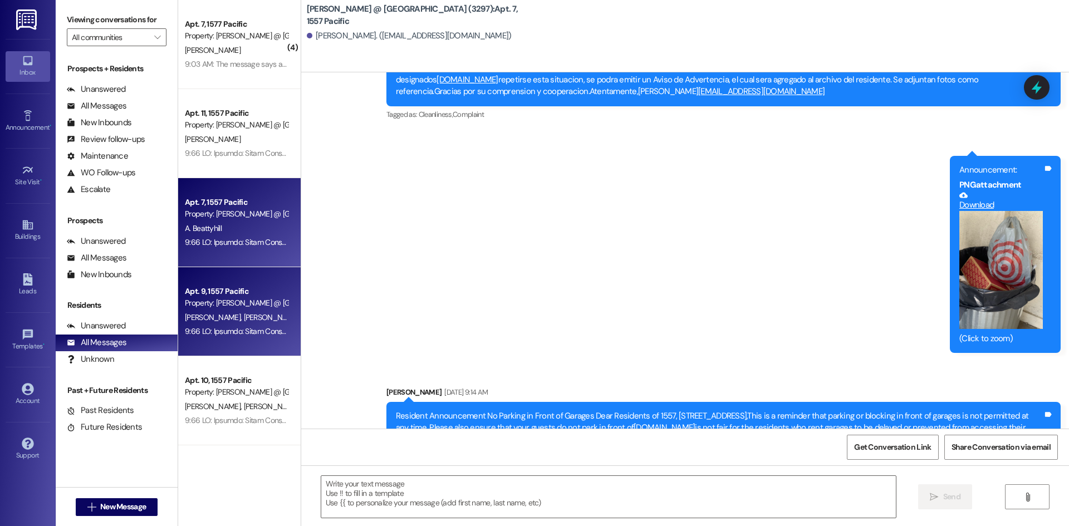
scroll to position [15367, 0]
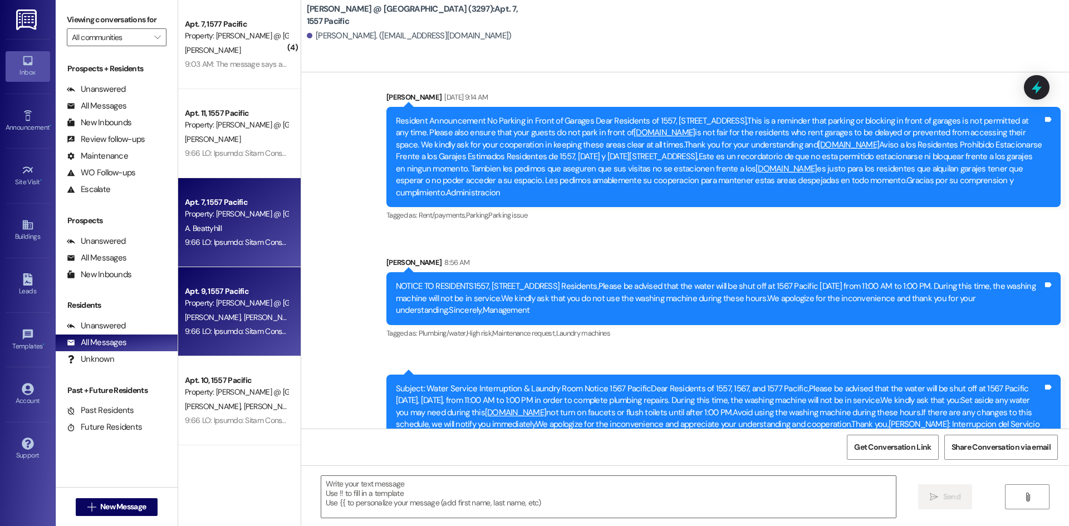
click at [222, 311] on div "S. Atwood G. Leyva" at bounding box center [236, 318] width 105 height 14
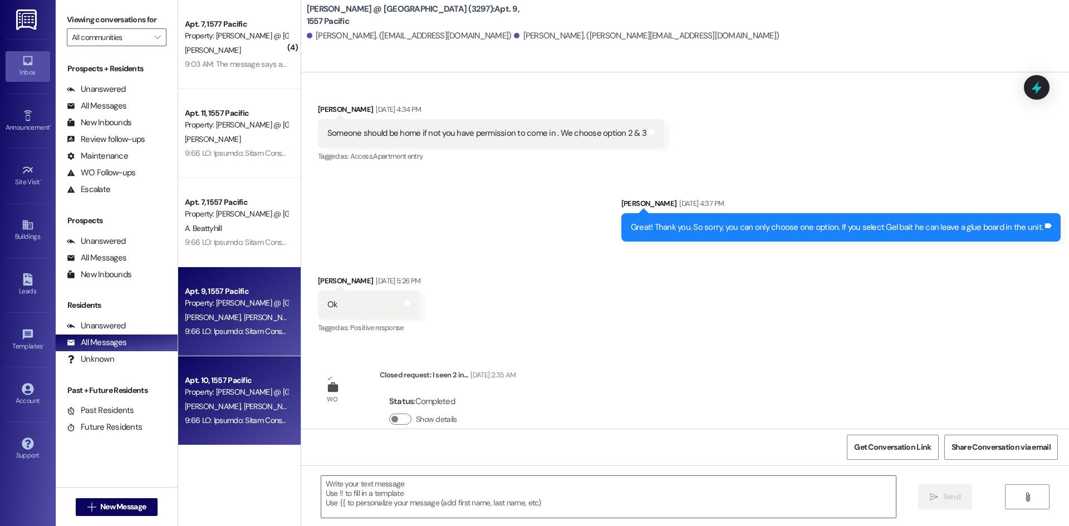
scroll to position [9131, 0]
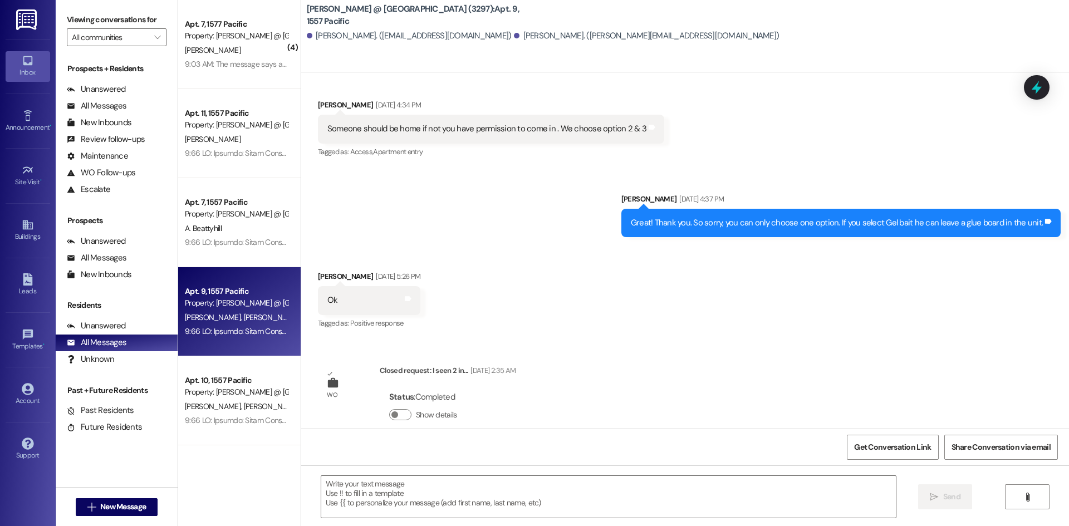
drag, startPoint x: 253, startPoint y: 413, endPoint x: 164, endPoint y: 384, distance: 93.6
click at [253, 414] on div at bounding box center [236, 421] width 105 height 14
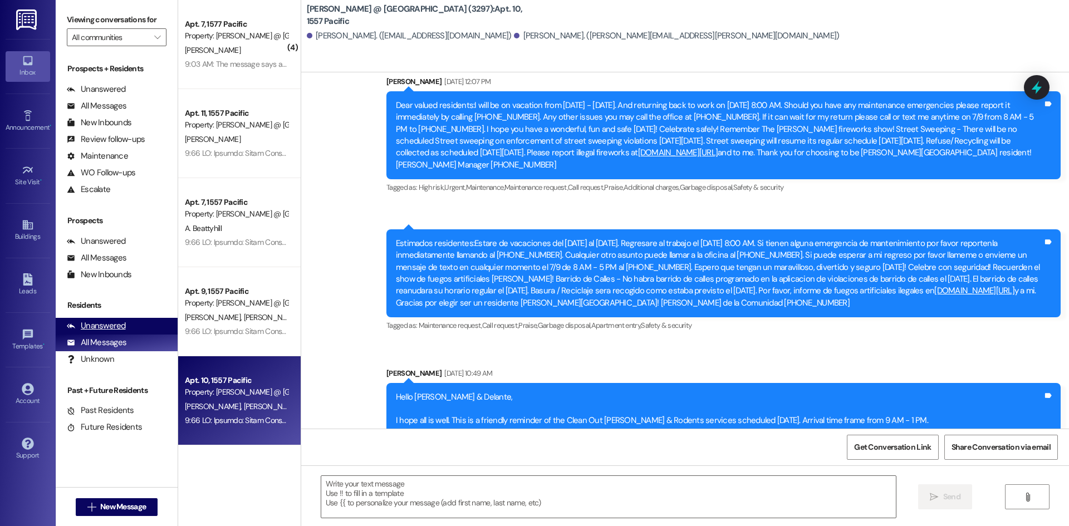
click at [105, 331] on div "Unanswered" at bounding box center [96, 326] width 59 height 12
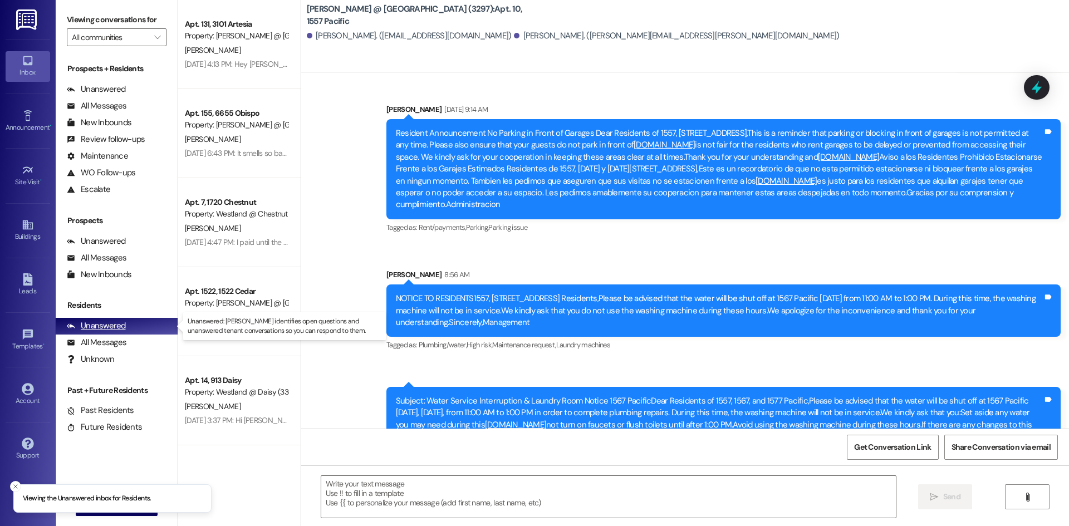
click at [106, 327] on div "Unanswered" at bounding box center [96, 326] width 59 height 12
click at [90, 333] on div "Unanswered (0)" at bounding box center [117, 326] width 122 height 17
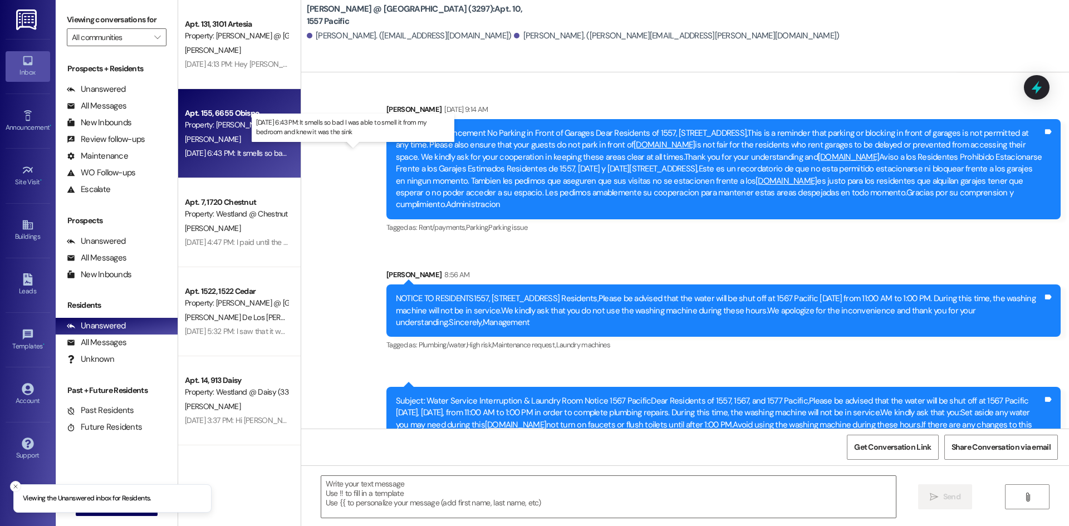
click at [214, 155] on div "Aug 15, 2025 at 6:43 PM: It smells so bad I was able to smell it from my bedroo…" at bounding box center [340, 153] width 311 height 10
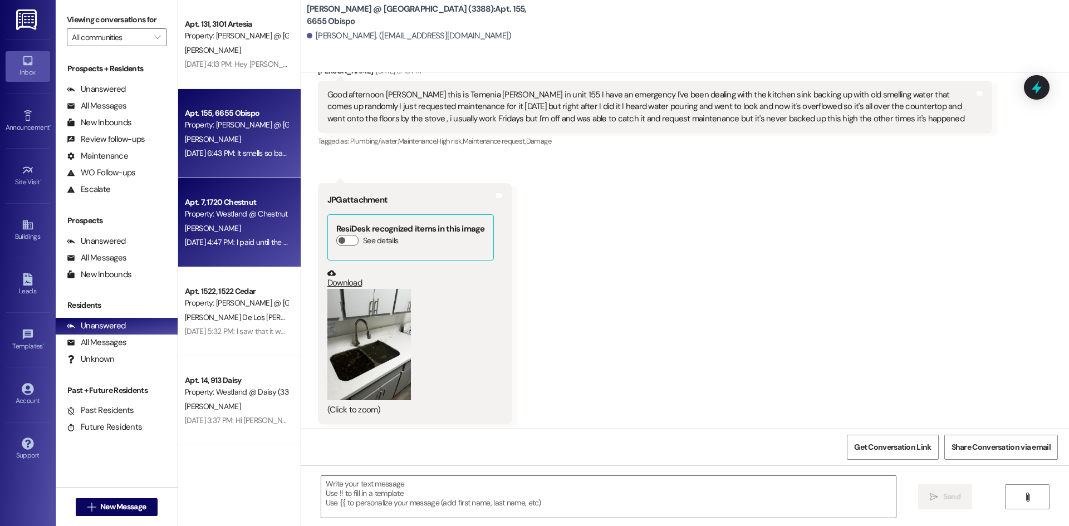
click at [231, 225] on div "[PERSON_NAME]" at bounding box center [236, 229] width 105 height 14
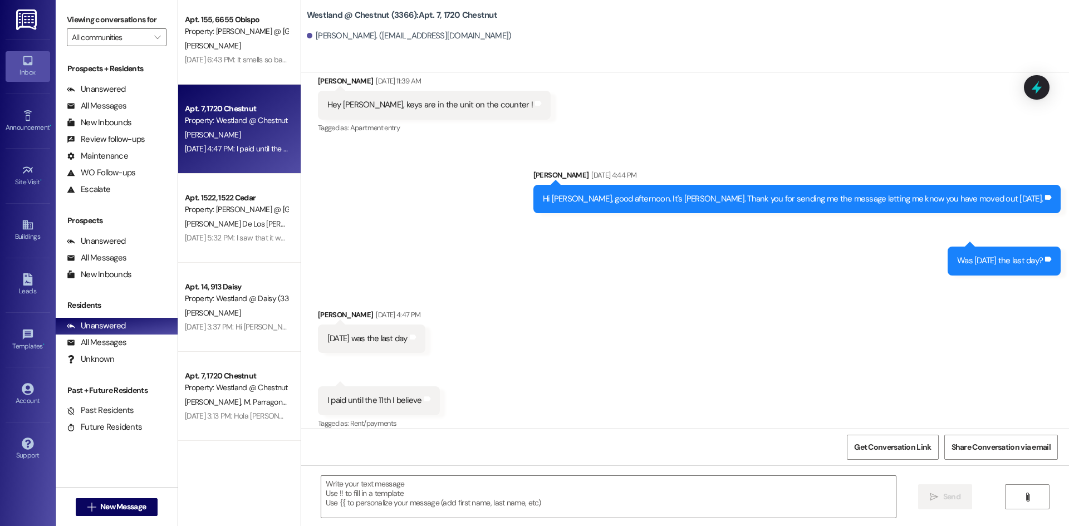
scroll to position [100, 0]
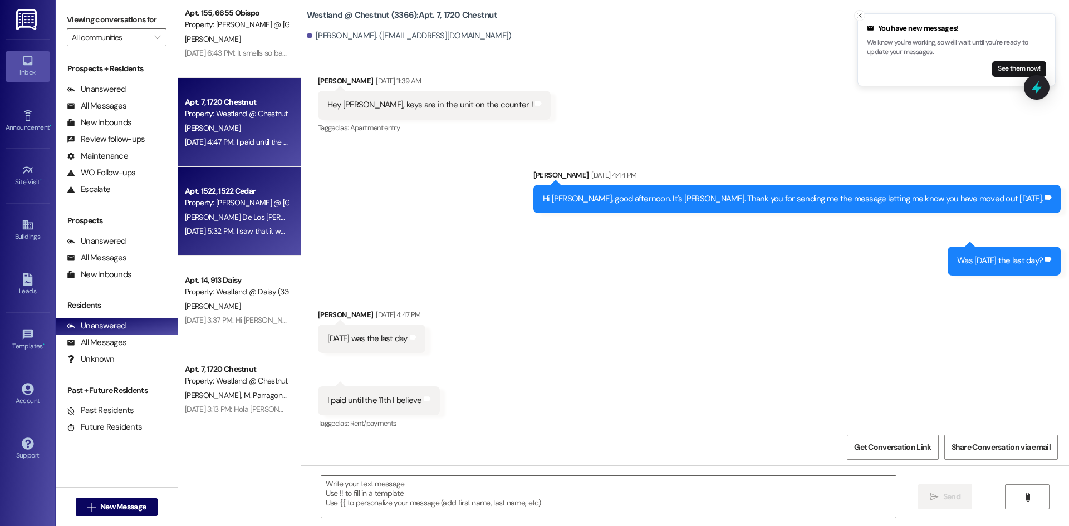
click at [217, 215] on span "[PERSON_NAME] De Los [PERSON_NAME]" at bounding box center [255, 217] width 140 height 10
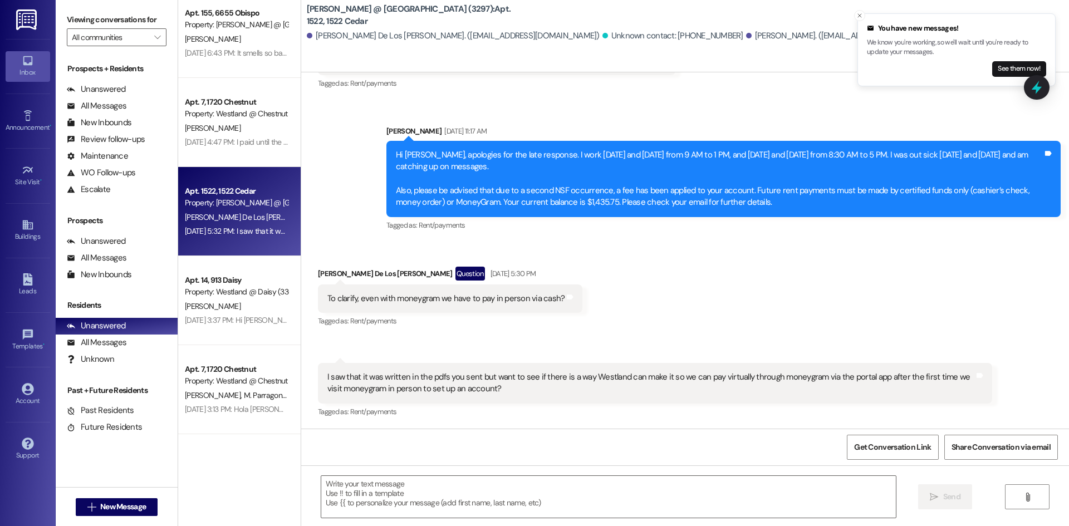
scroll to position [815, 0]
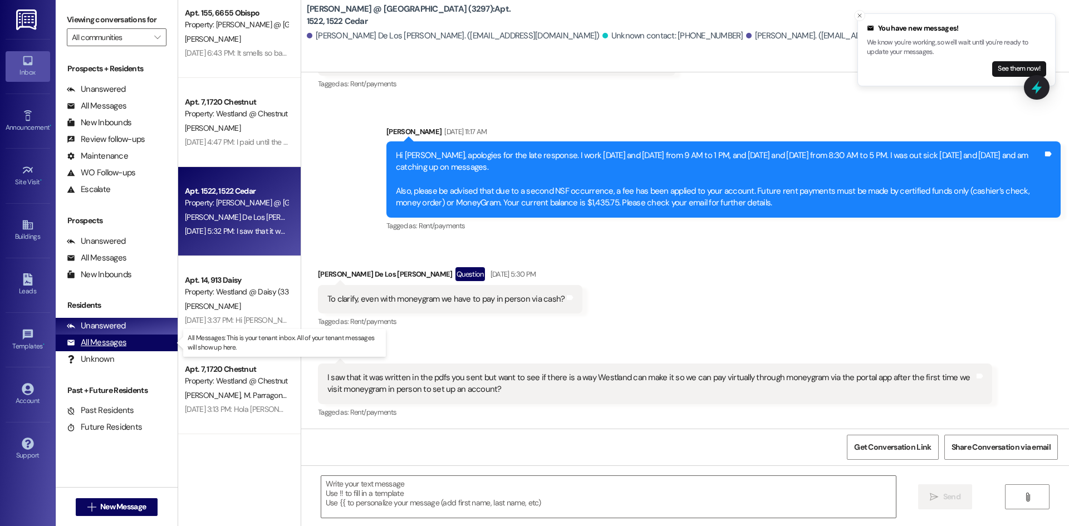
click at [107, 343] on div "All Messages" at bounding box center [97, 343] width 60 height 12
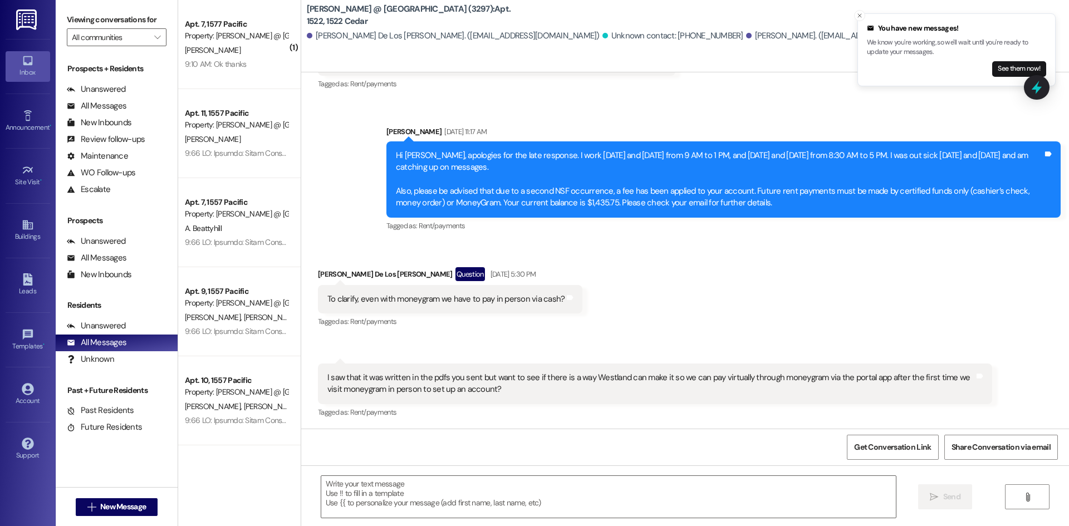
drag, startPoint x: 232, startPoint y: 52, endPoint x: 489, endPoint y: 363, distance: 404.0
click at [232, 52] on span "C. Garcia Vivanco" at bounding box center [213, 50] width 56 height 10
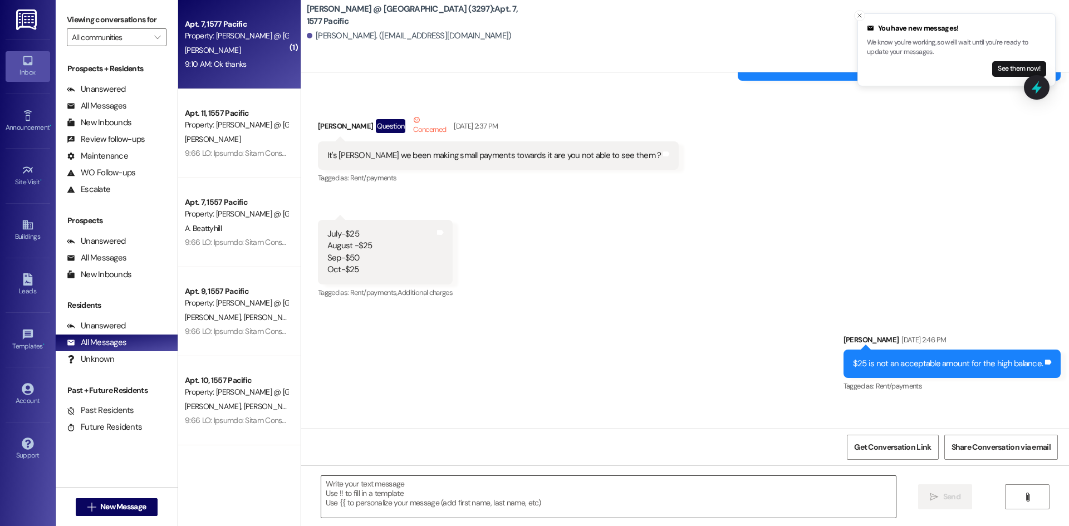
scroll to position [15323, 0]
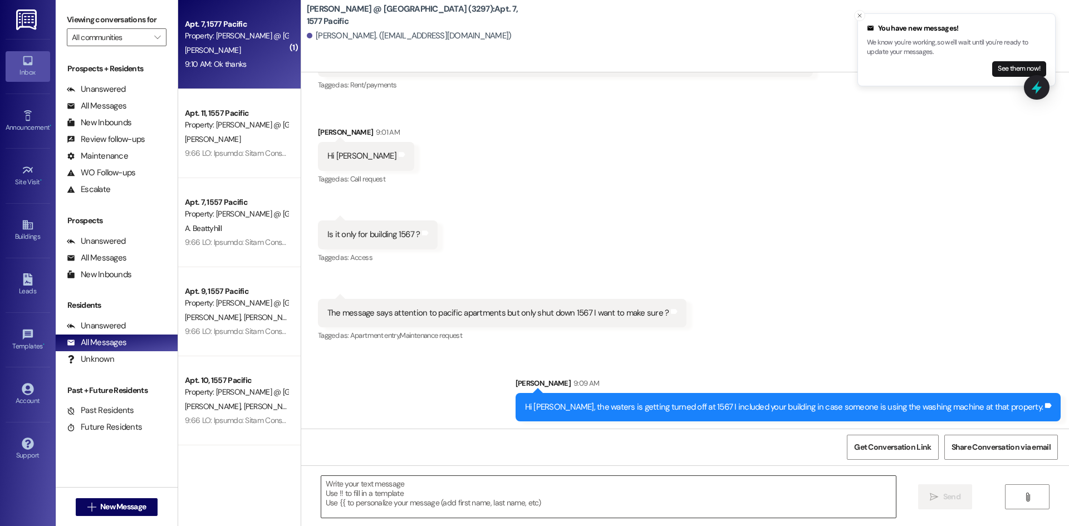
click at [421, 485] on textarea at bounding box center [608, 497] width 574 height 42
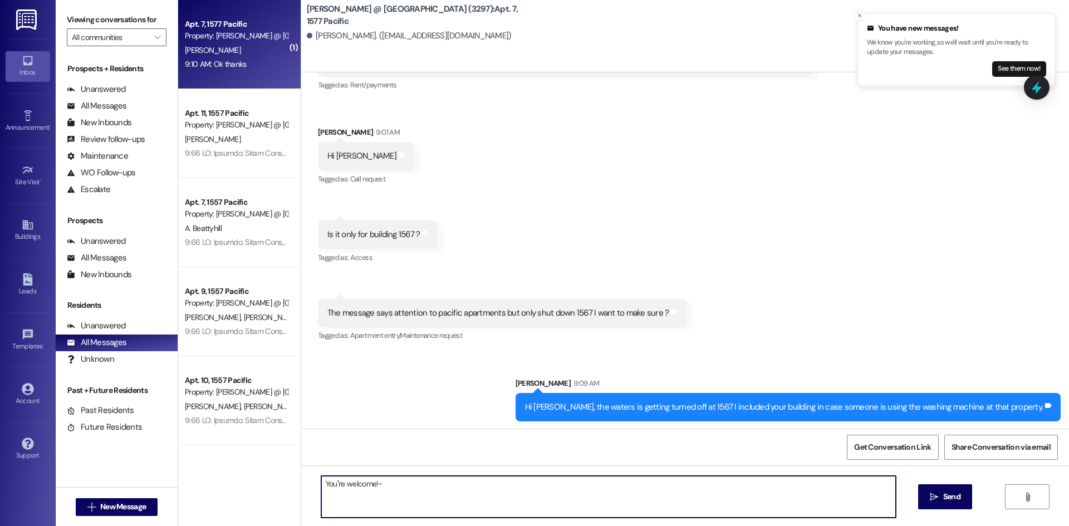
type textarea "You''re welcome!"
click at [860, 16] on icon "Close toast" at bounding box center [859, 15] width 7 height 7
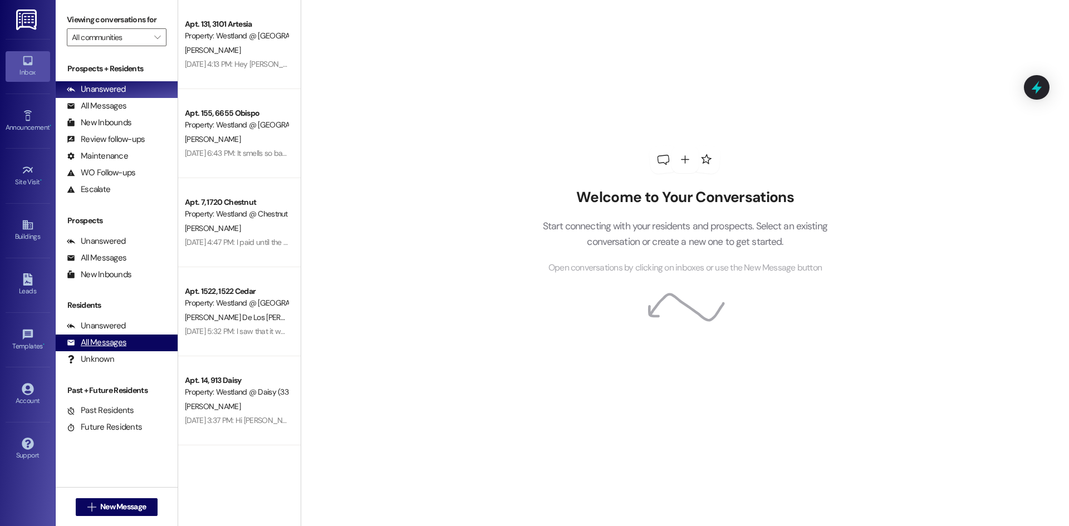
click at [111, 346] on div "All Messages" at bounding box center [97, 343] width 60 height 12
